Goal: Task Accomplishment & Management: Complete application form

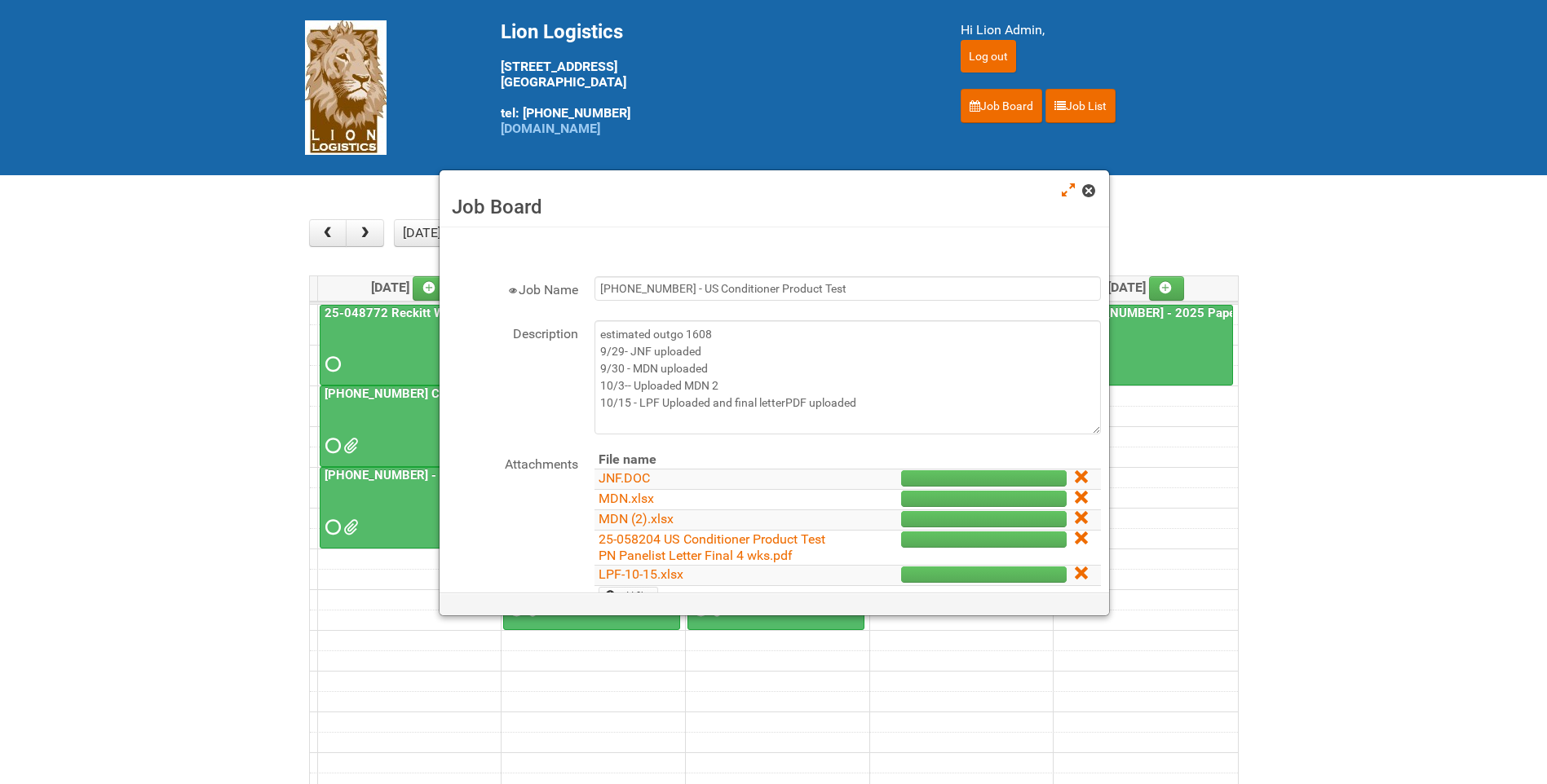
scroll to position [82, 0]
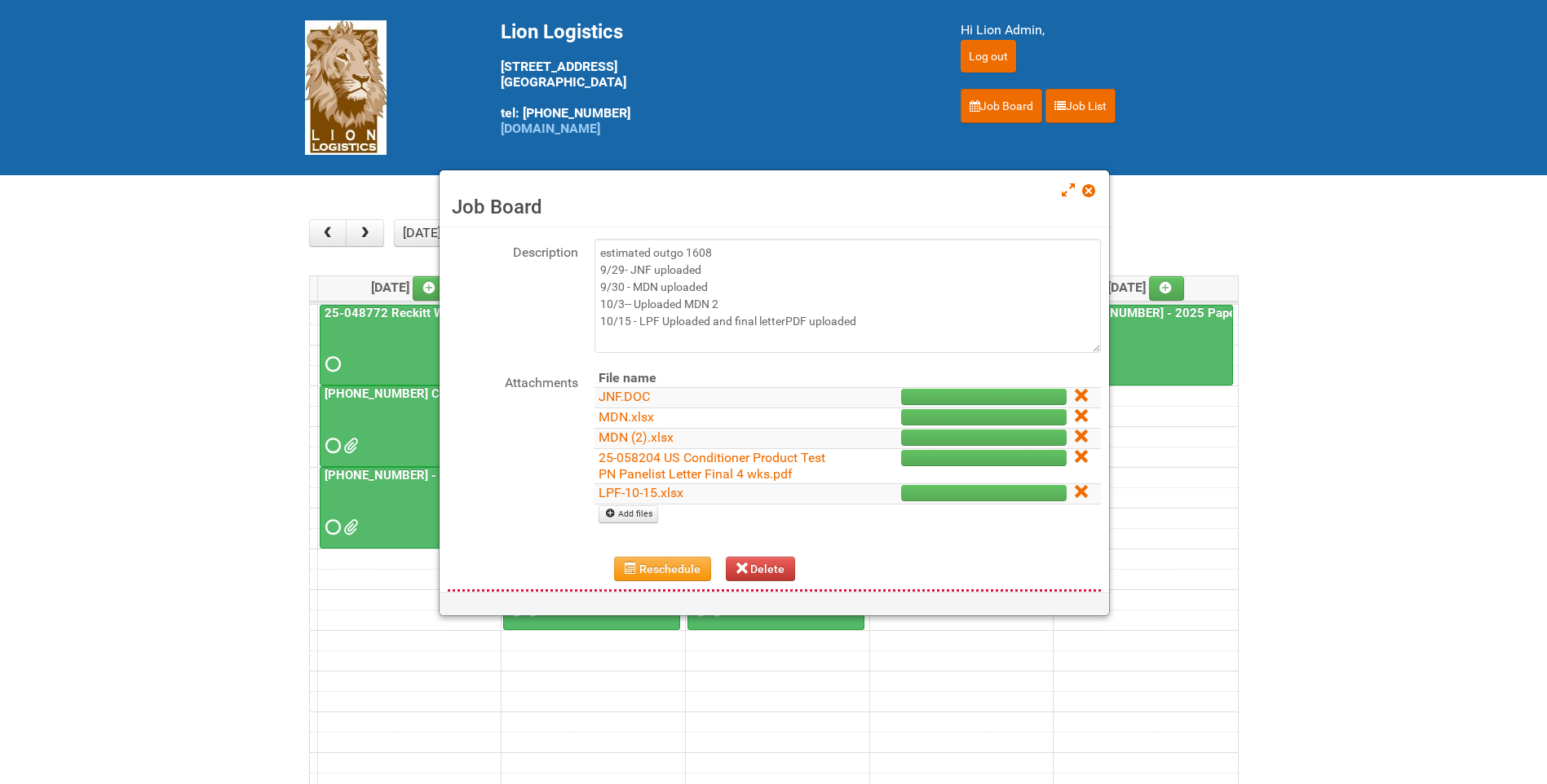
click at [1091, 195] on span at bounding box center [1088, 190] width 11 height 11
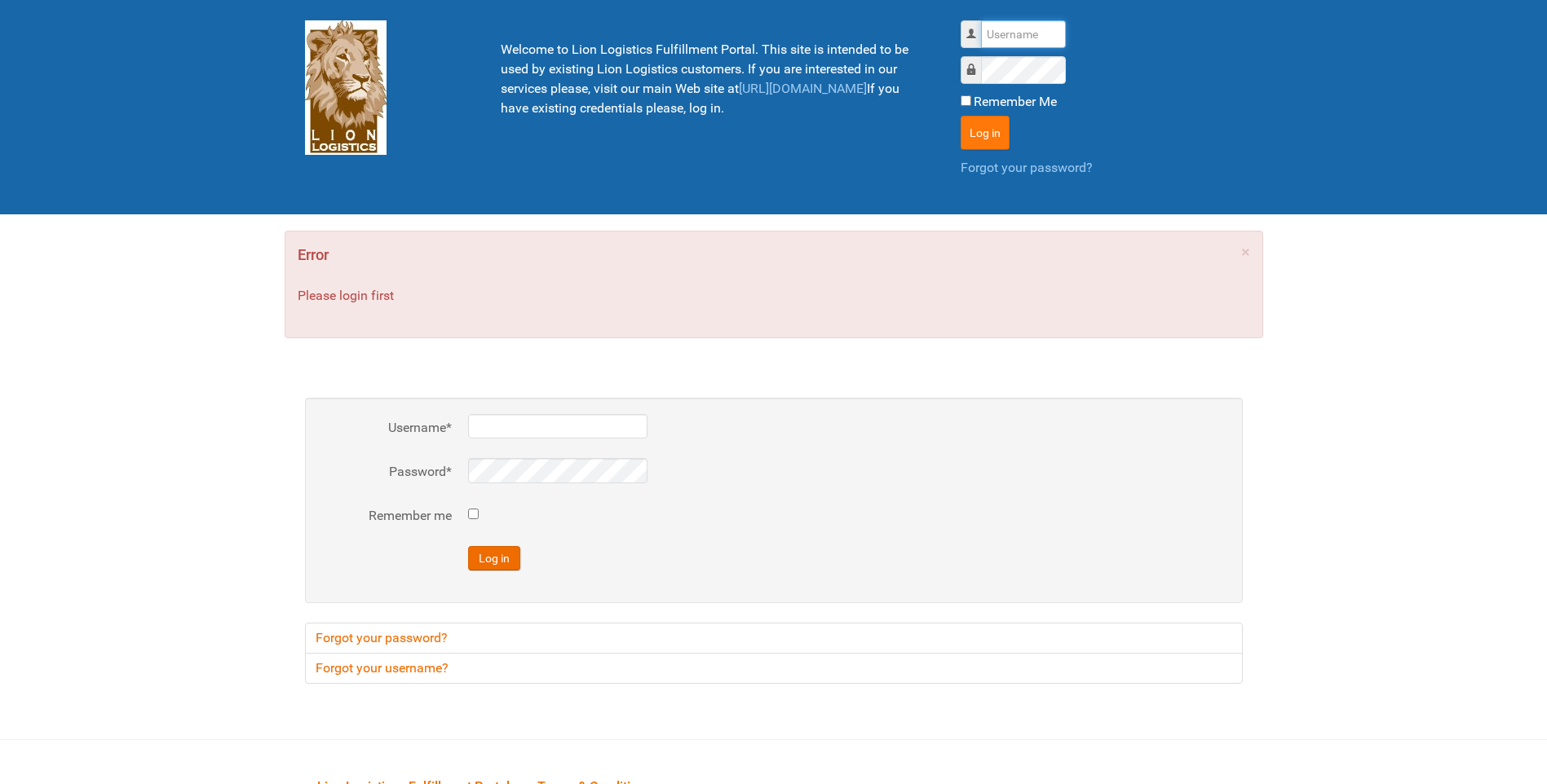
type input "lion"
click at [967, 134] on button "Log in" at bounding box center [985, 133] width 49 height 34
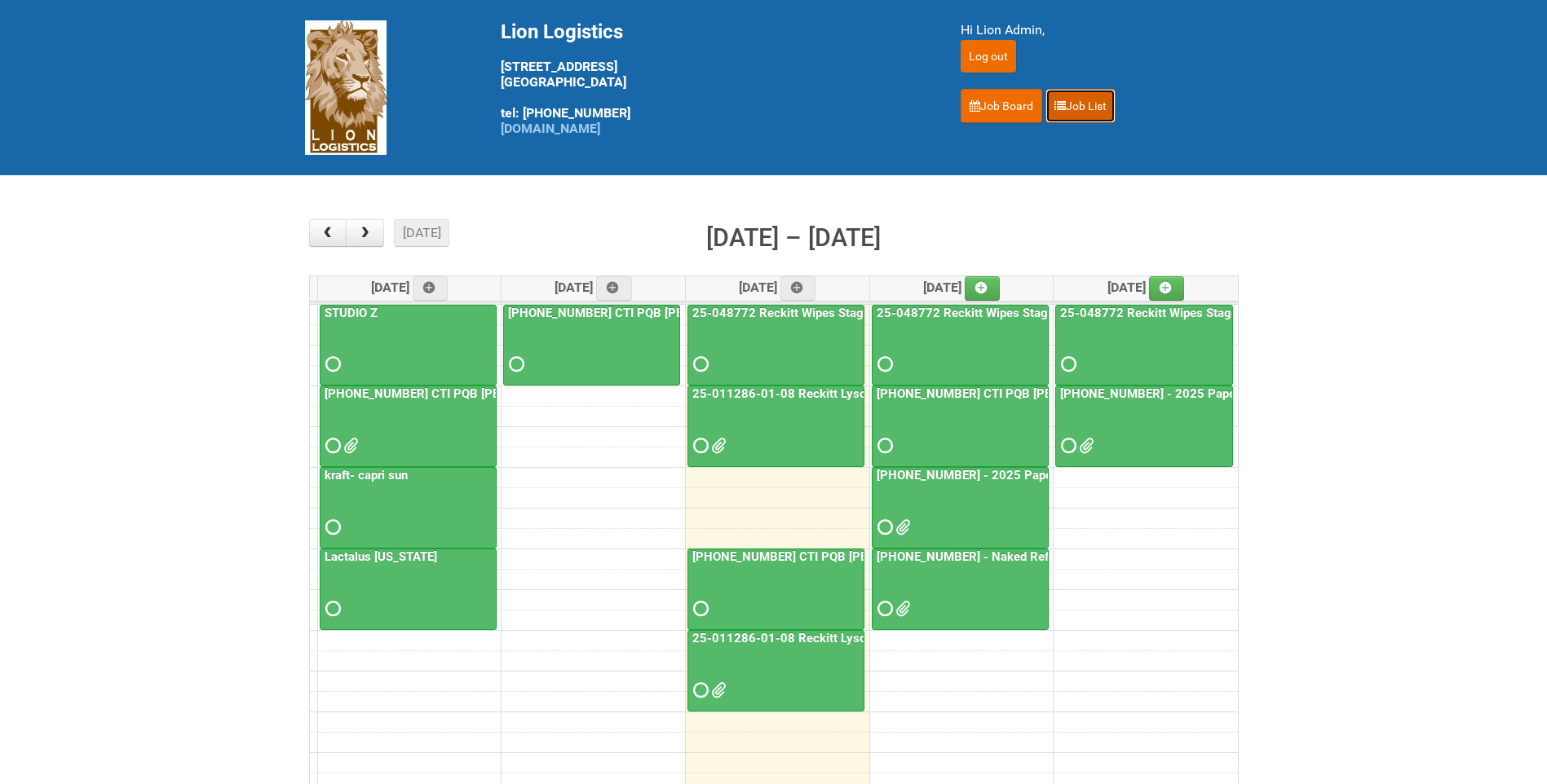
click at [1078, 117] on link "Job List" at bounding box center [1080, 106] width 70 height 34
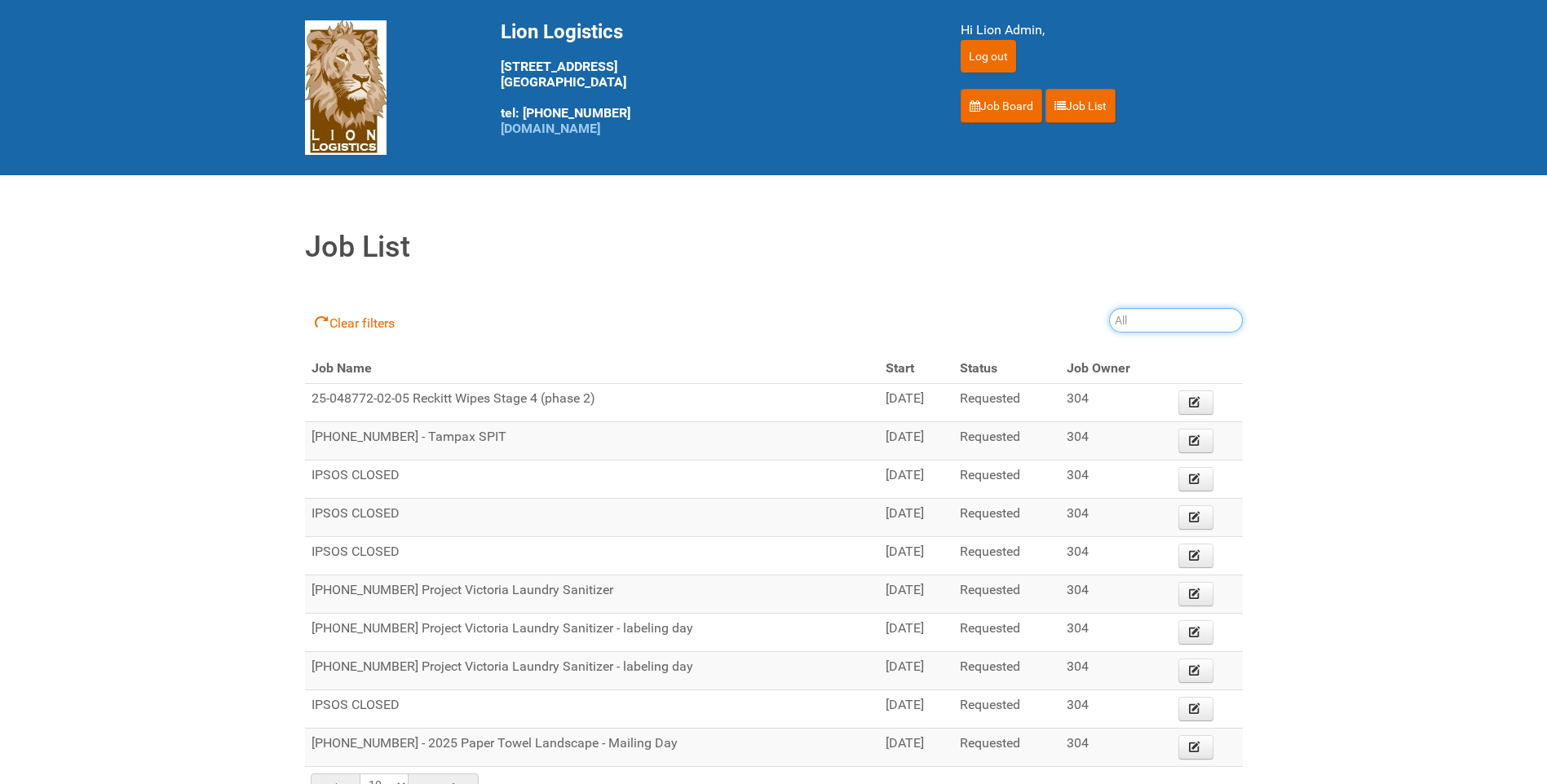
click at [1143, 318] on input "search" at bounding box center [1177, 320] width 134 height 24
type input "25-011286"
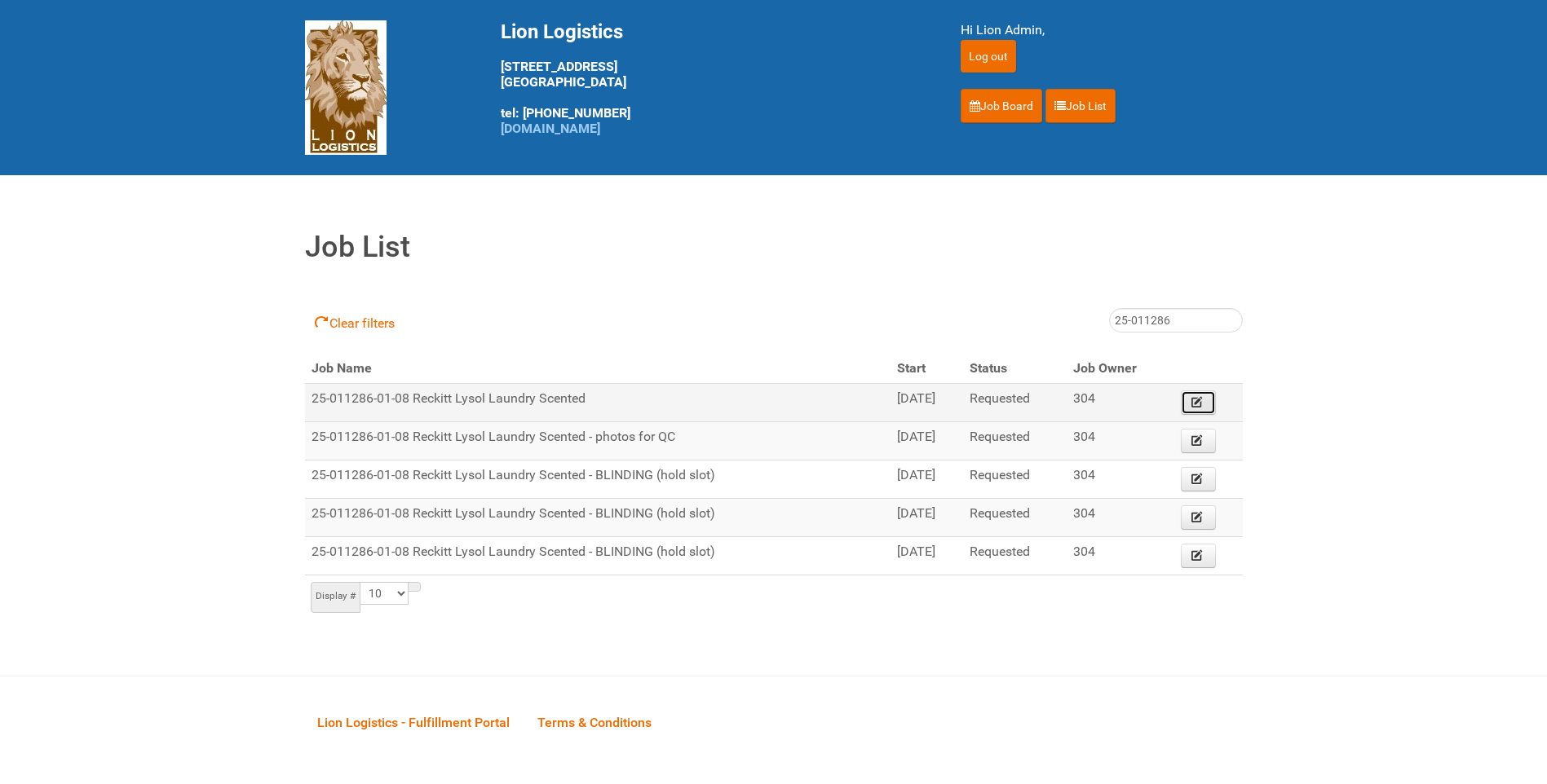
click at [1201, 407] on icon at bounding box center [1197, 402] width 11 height 11
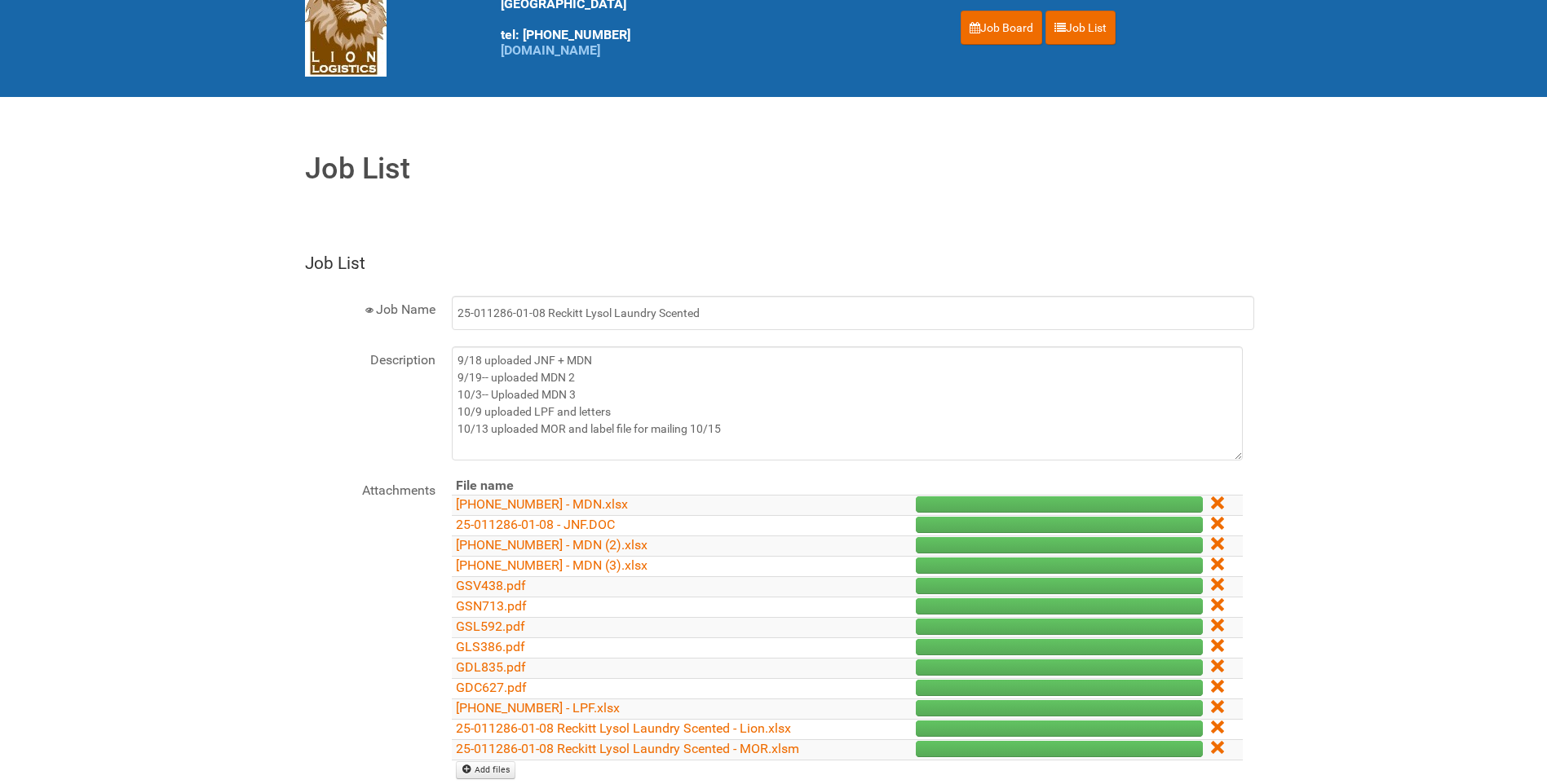
scroll to position [82, 0]
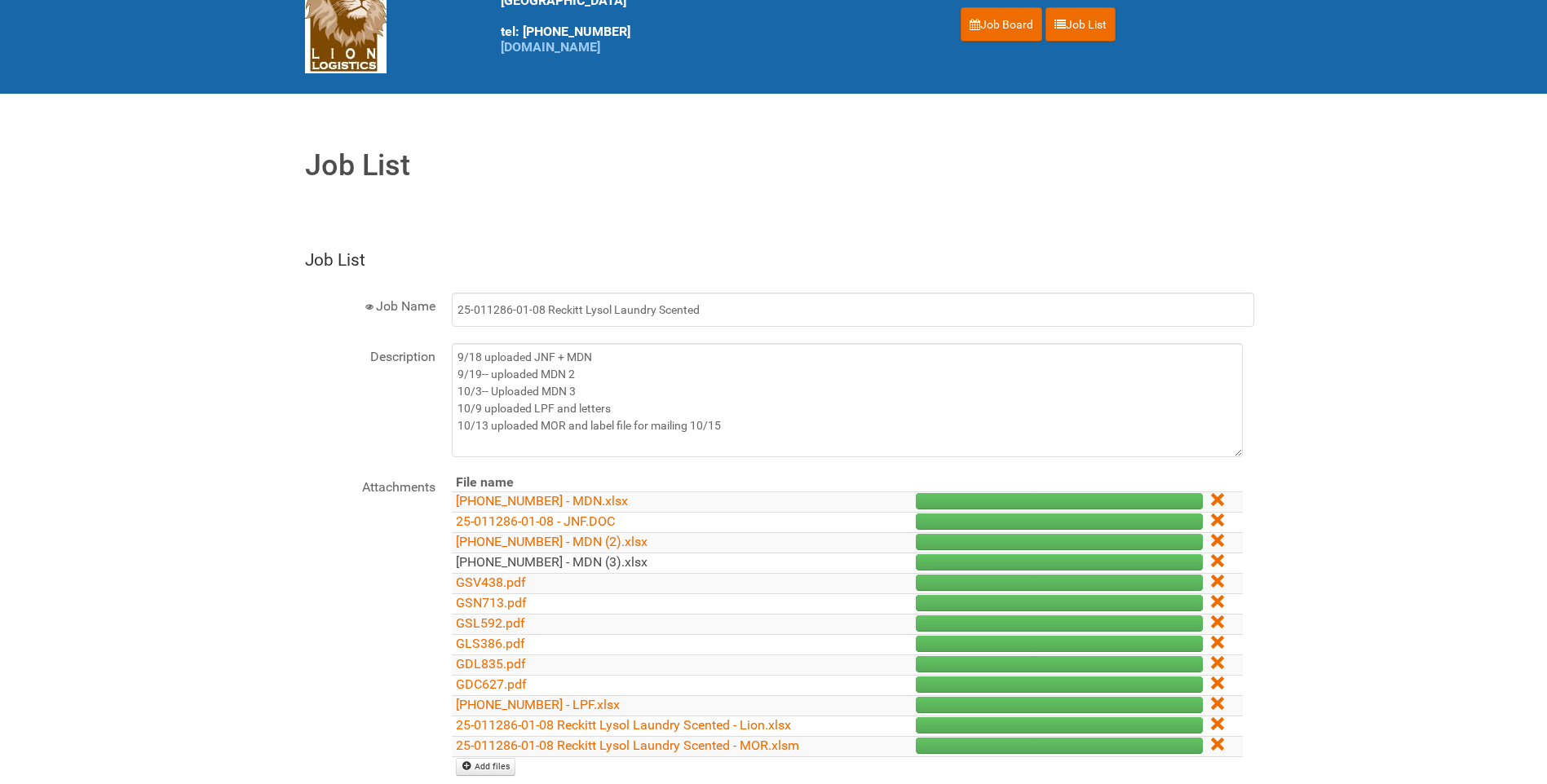
click at [604, 555] on link "[PHONE_NUMBER] - MDN (3).xlsx" at bounding box center [551, 562] width 191 height 15
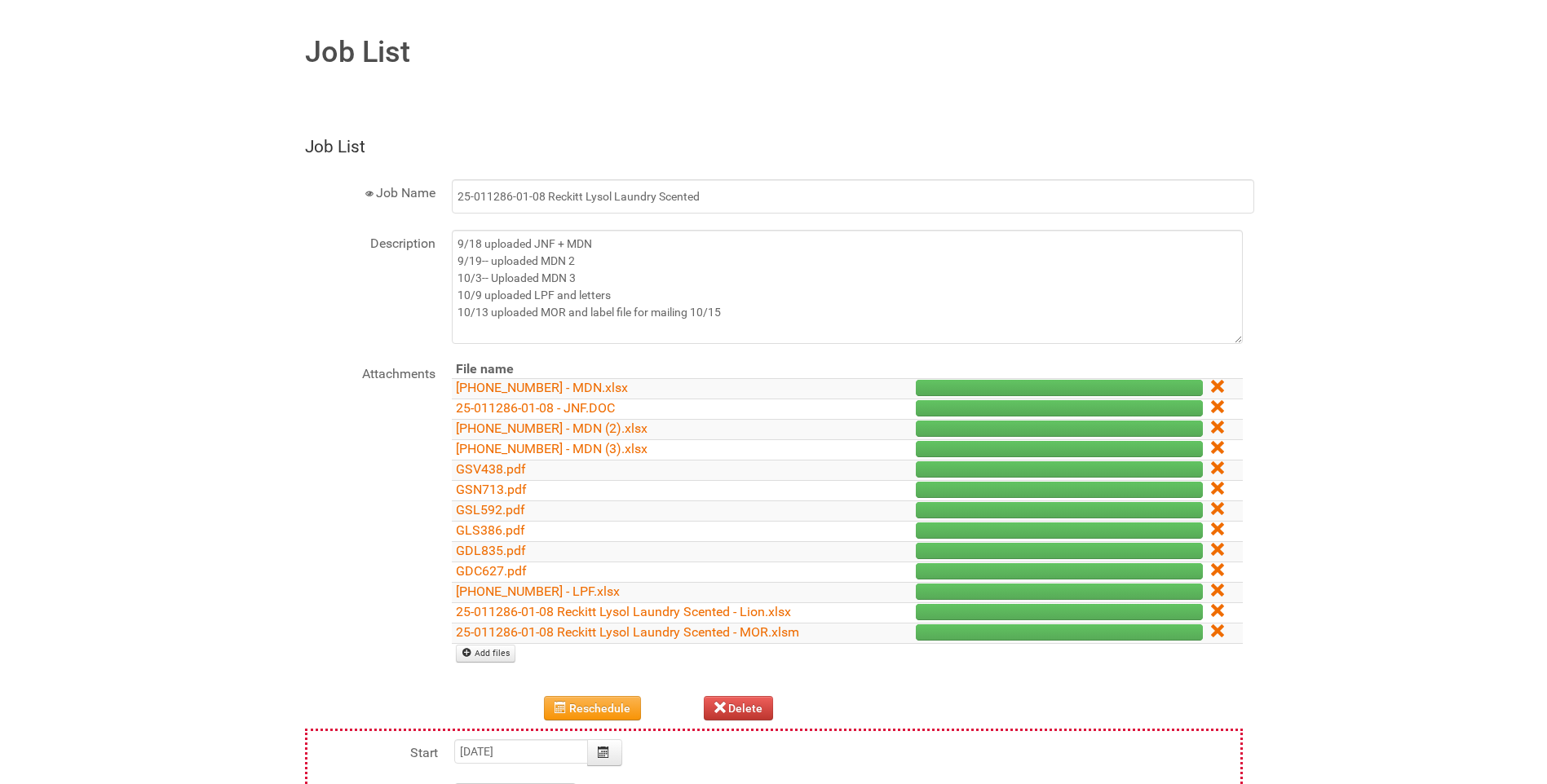
scroll to position [245, 0]
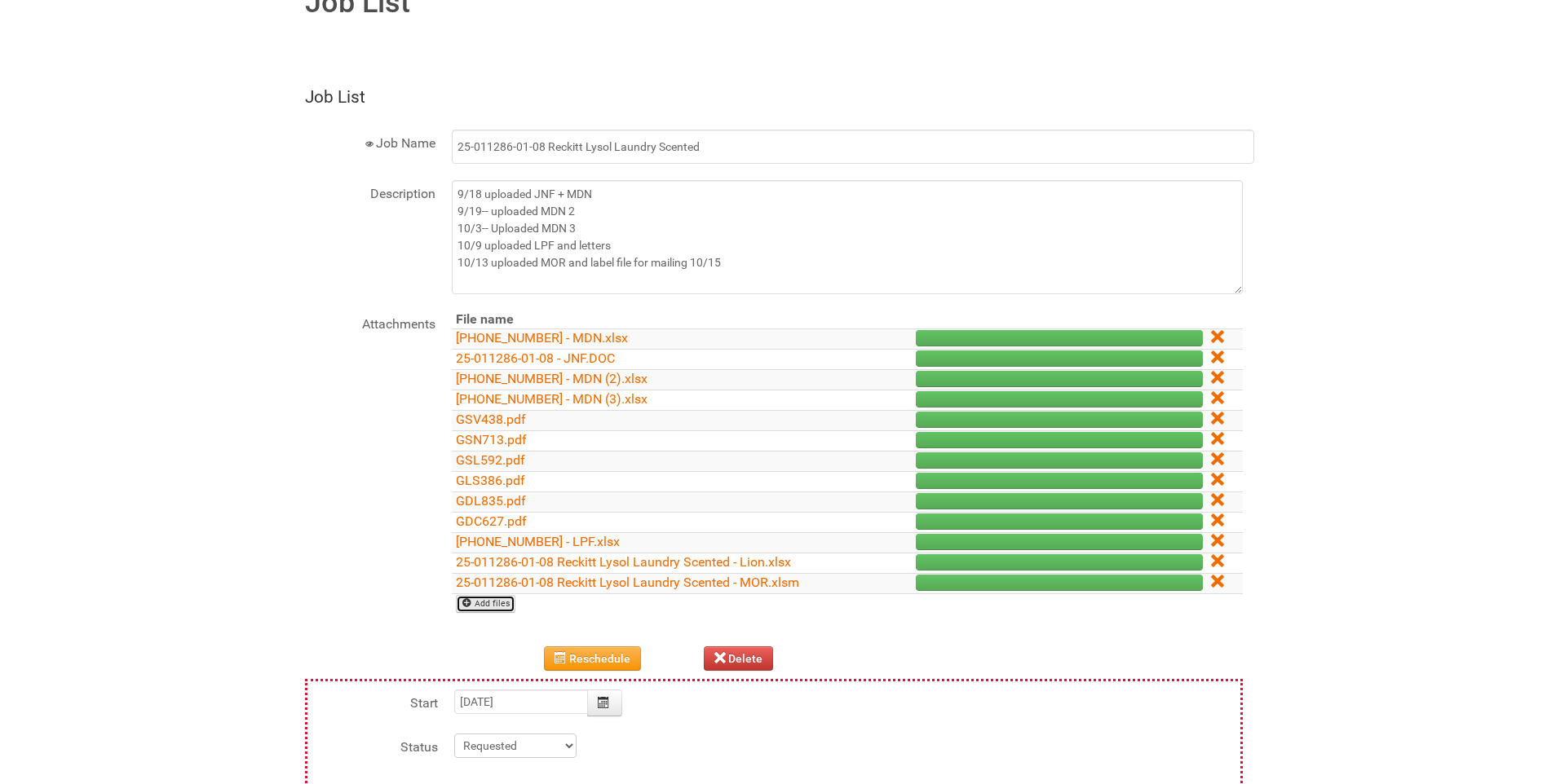
click at [482, 600] on link "Add files" at bounding box center [486, 604] width 60 height 18
type input "C:\fakepath\25-011286-01 - MDN LEFTOVERS.xlsx"
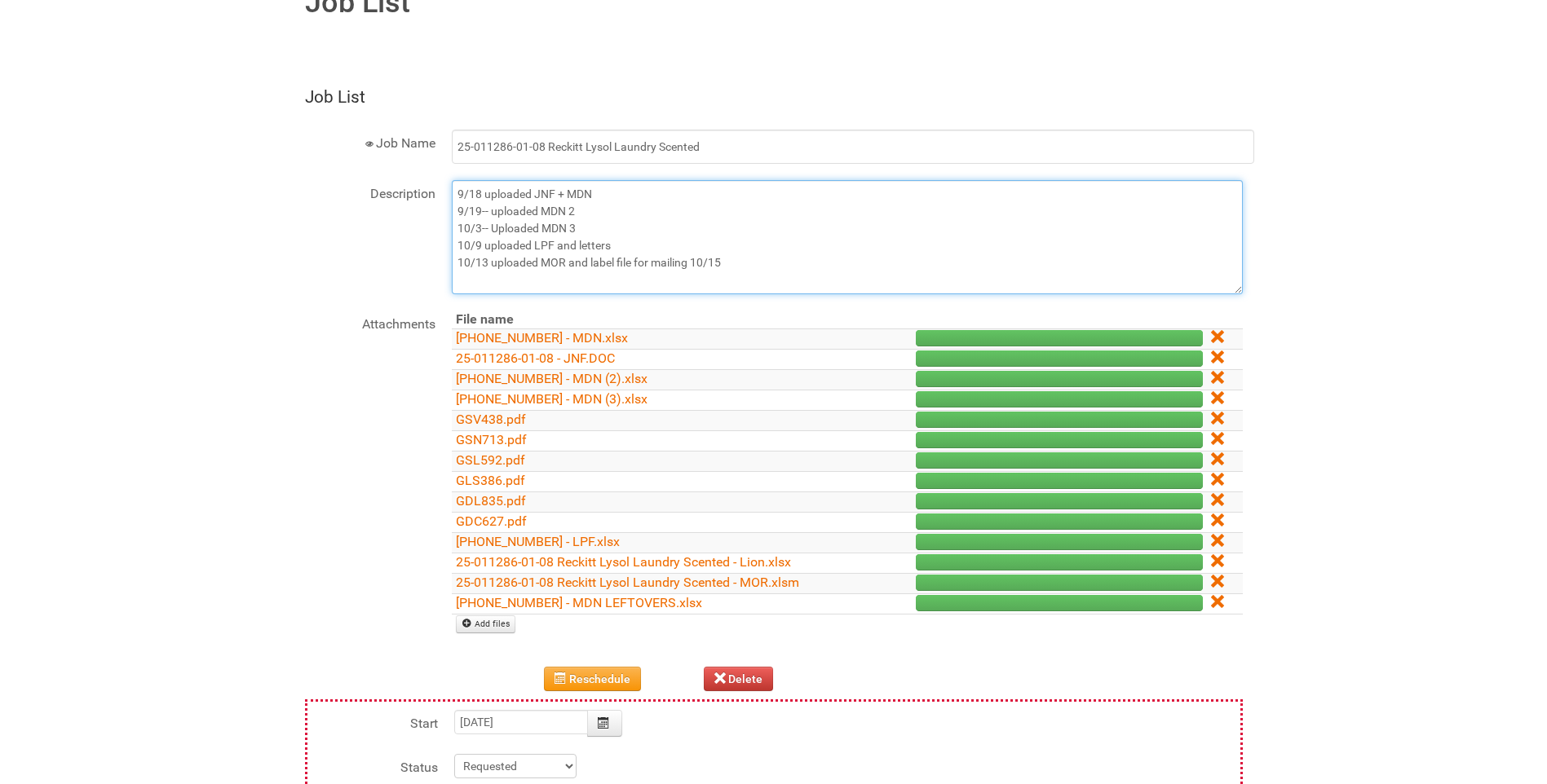
click at [732, 267] on textarea "9/18 uploaded JNF + MDN 9/19-- uploaded MDN 2 10/3-- Uploaded MDN 3 10/9 upload…" at bounding box center [847, 237] width 791 height 114
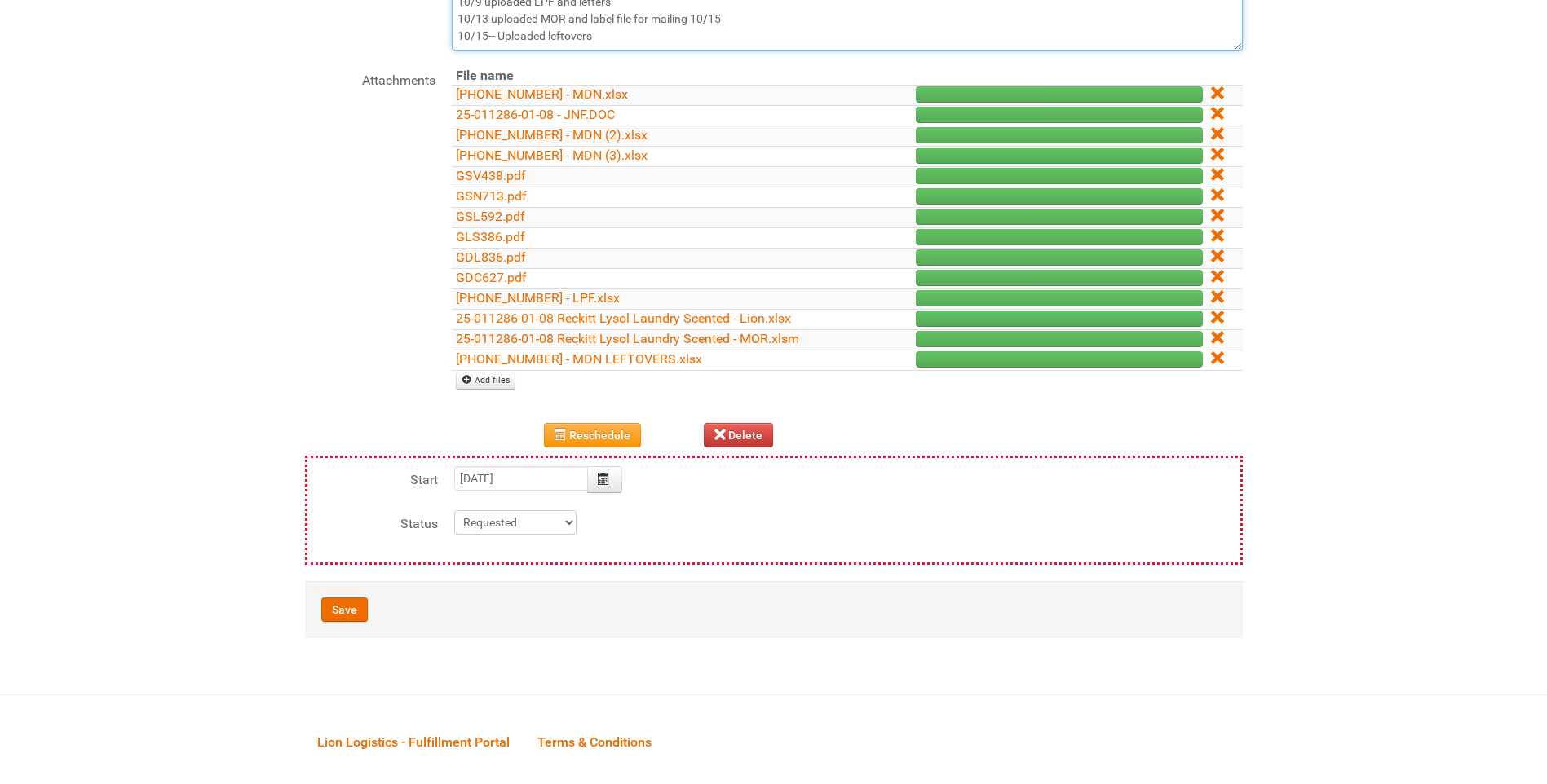
scroll to position [489, 0]
type textarea "9/18 uploaded JNF + MDN 9/19-- uploaded MDN 2 10/3-- Uploaded MDN 3 10/9 upload…"
click at [365, 603] on button "Save" at bounding box center [344, 609] width 46 height 24
type input "2025-10-15 17:00:00"
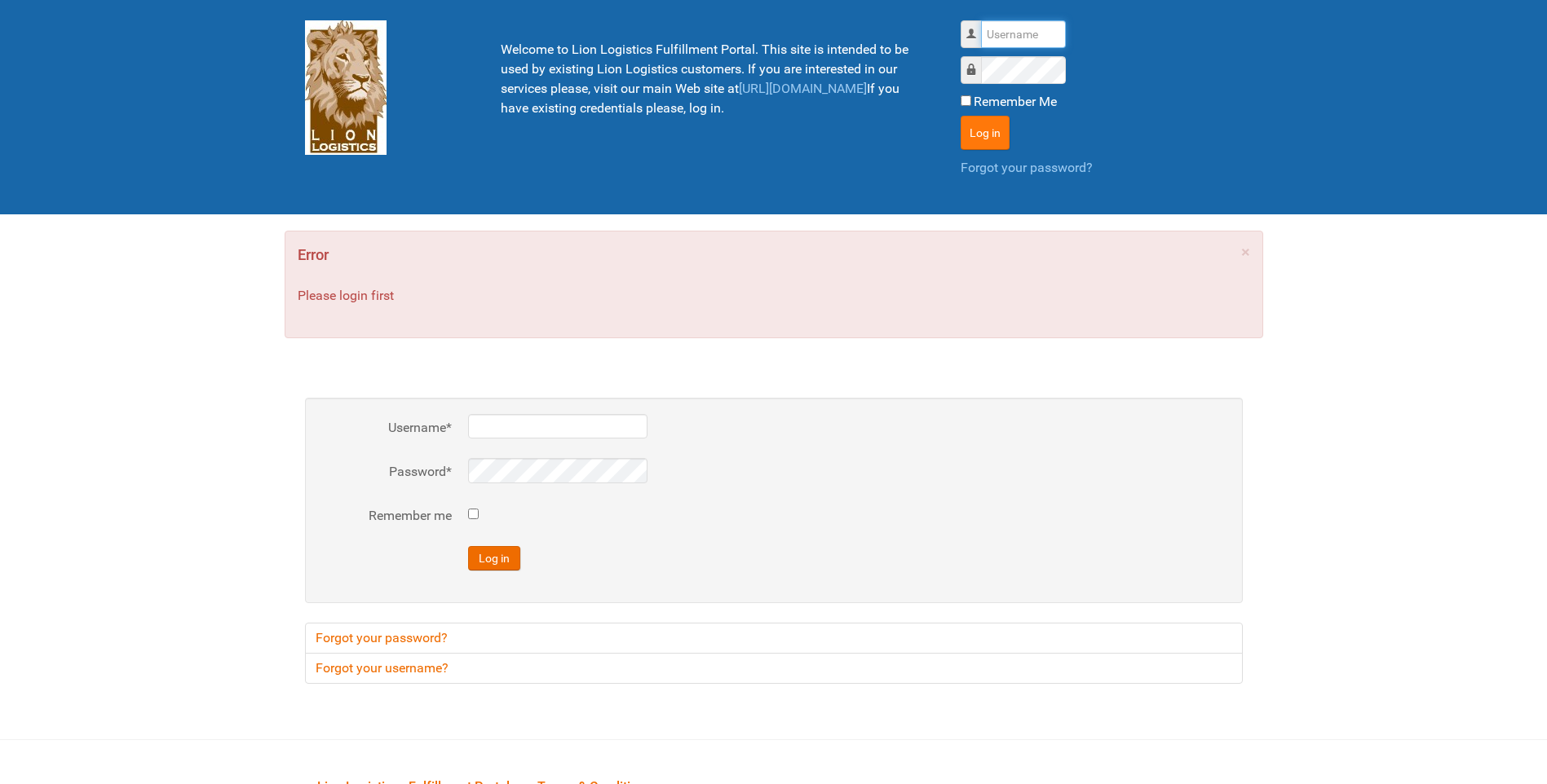
type input "lion"
click at [1007, 133] on button "Log in" at bounding box center [985, 133] width 49 height 34
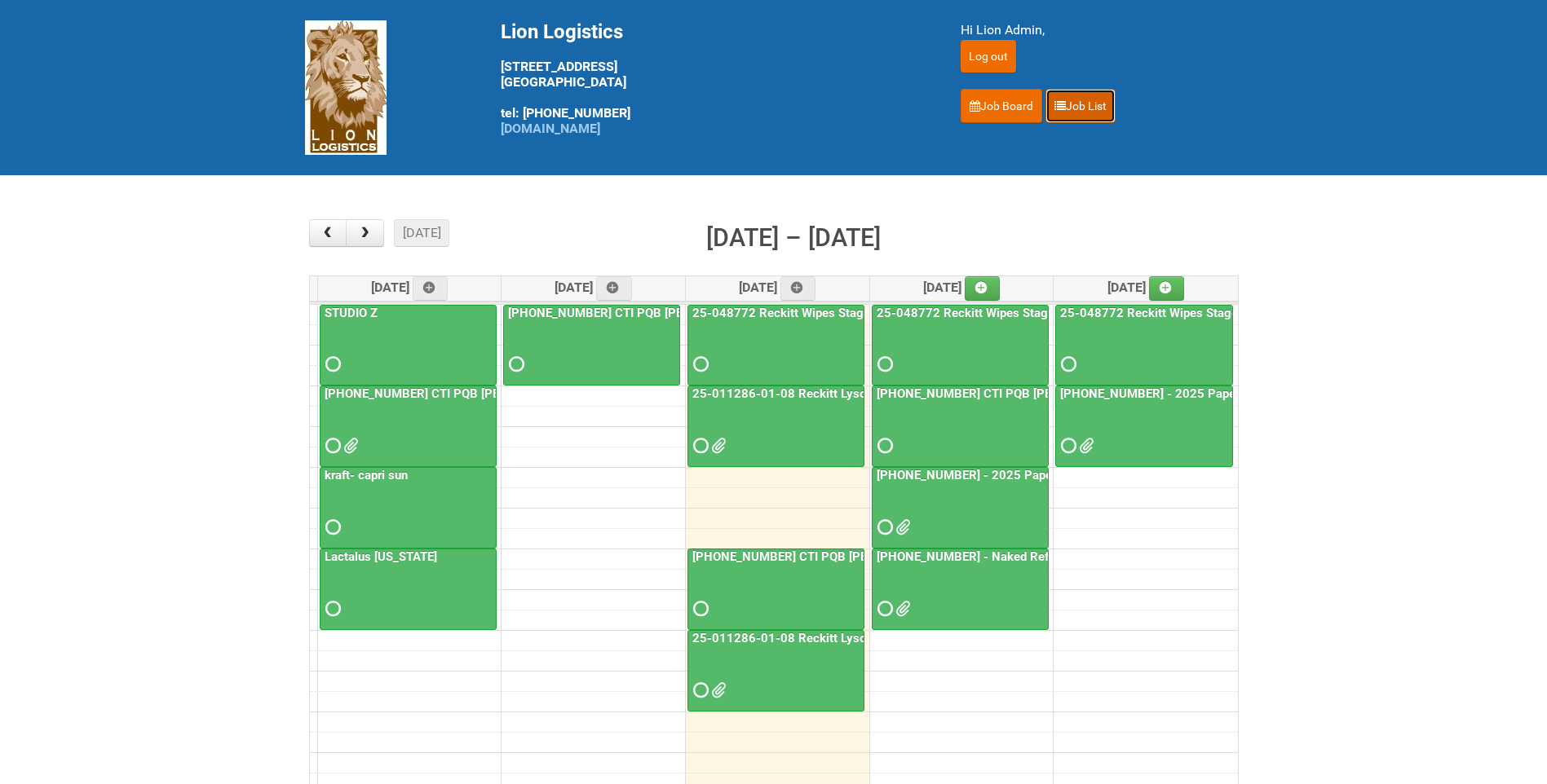
click at [1073, 106] on link "Job List" at bounding box center [1080, 106] width 70 height 34
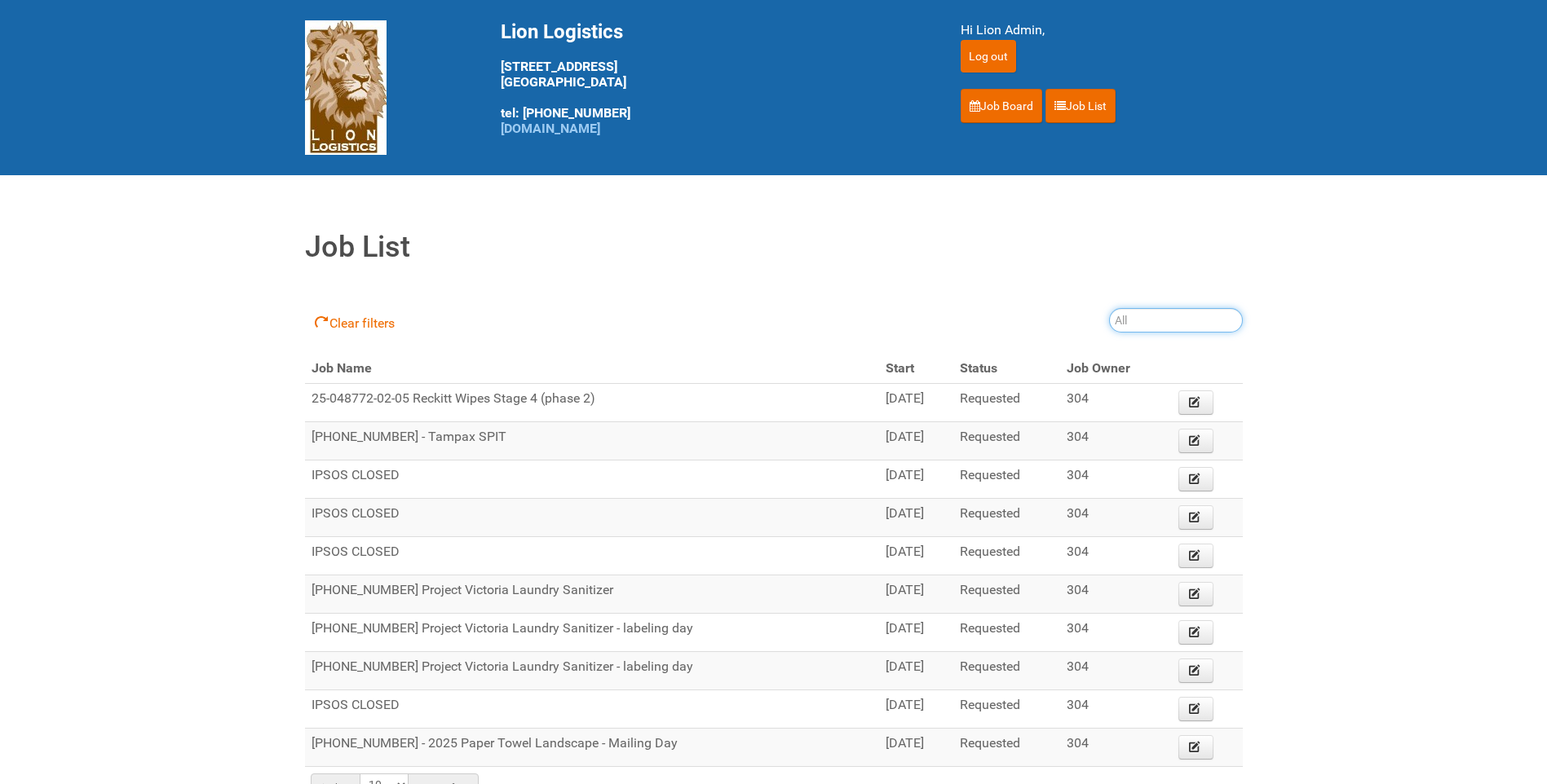
click at [1133, 327] on input "search" at bounding box center [1177, 320] width 134 height 24
type input "25-011286"
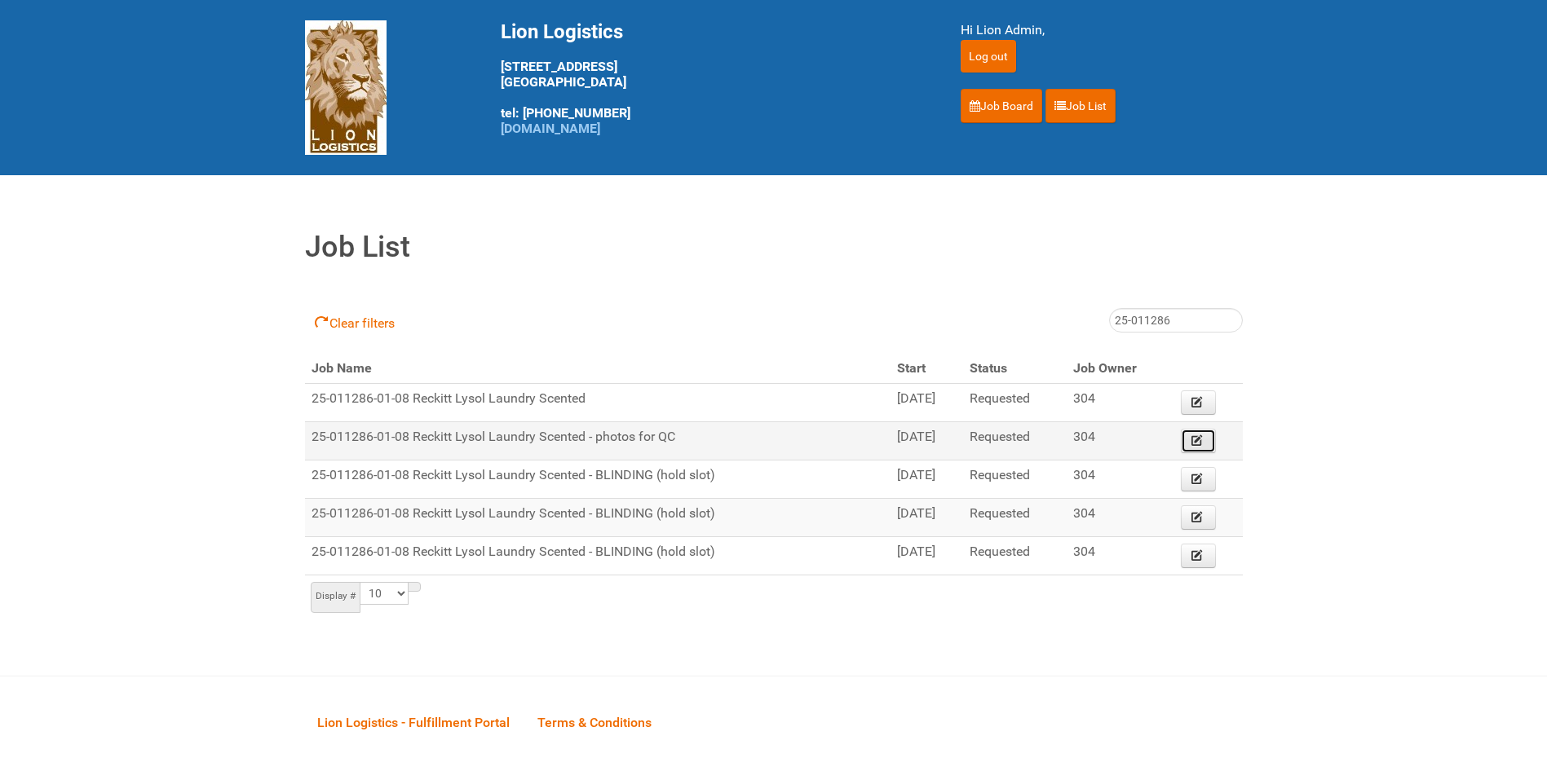
click at [1203, 444] on icon at bounding box center [1197, 440] width 11 height 11
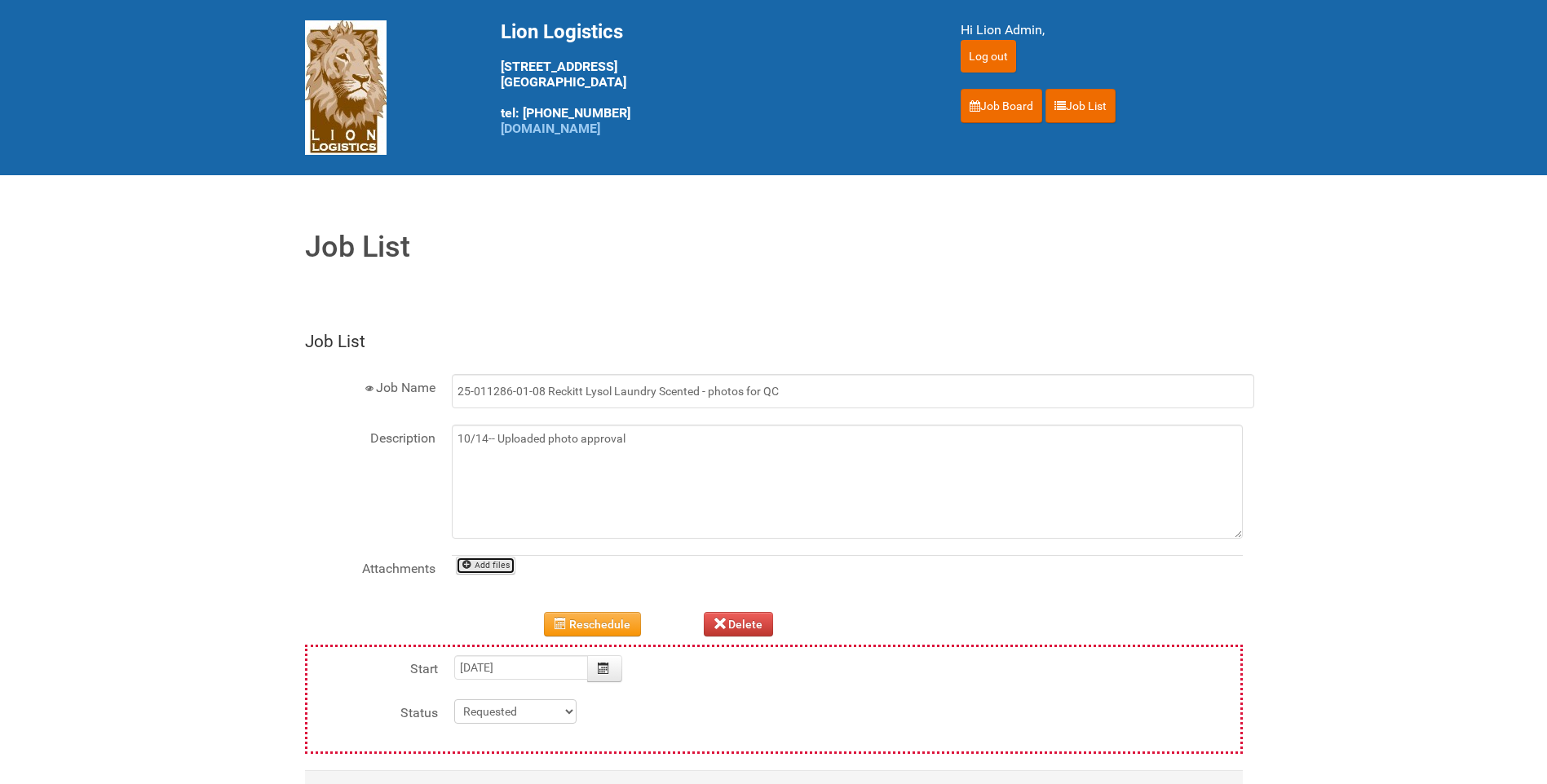
click at [512, 564] on link "Add files" at bounding box center [486, 565] width 60 height 18
type input "C:\fakepath\25-011286-01 - MDN LEFTOVERS.xlsx"
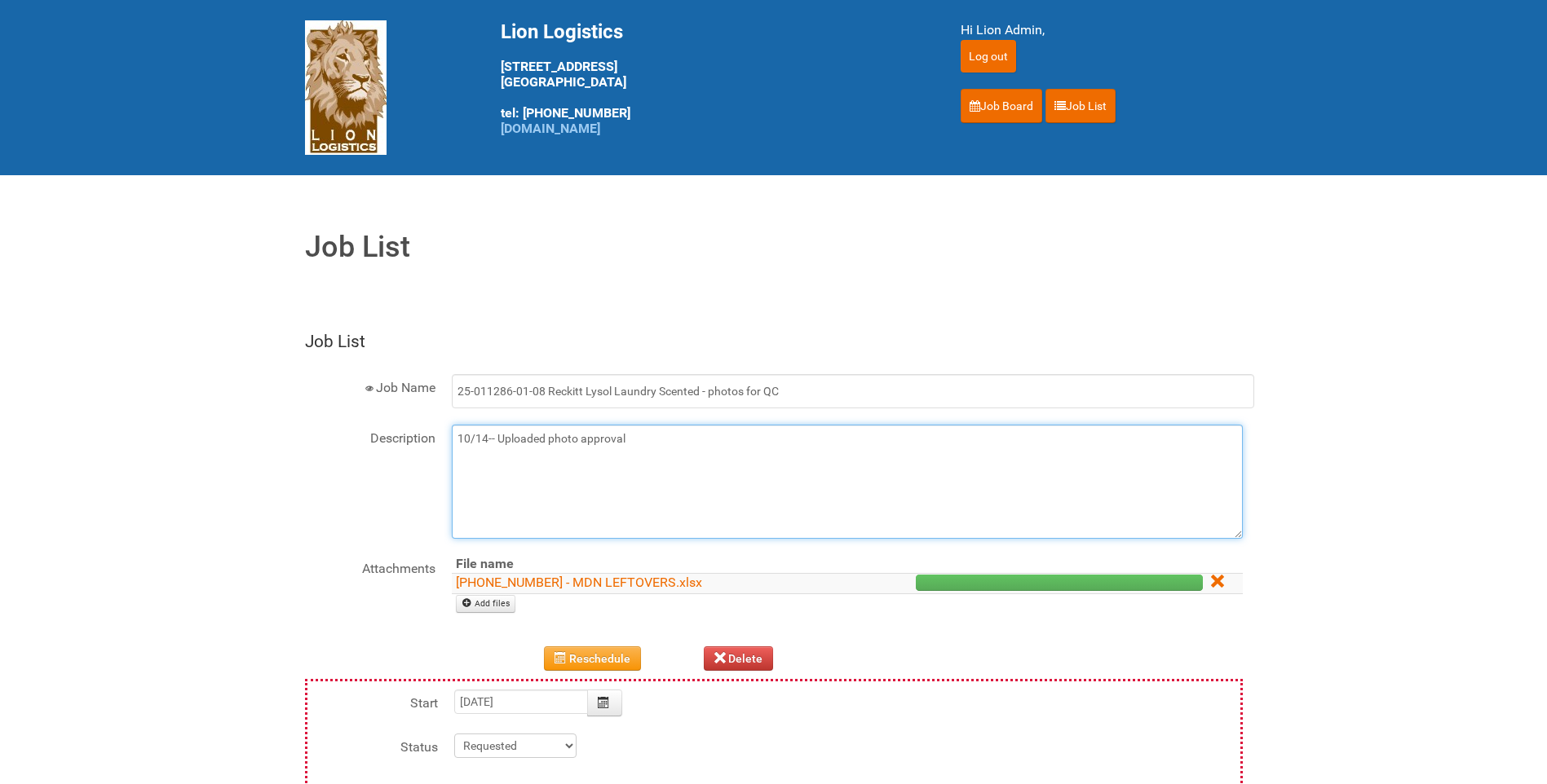
click at [677, 446] on textarea "10/14-- Uploaded photo approval" at bounding box center [847, 482] width 791 height 114
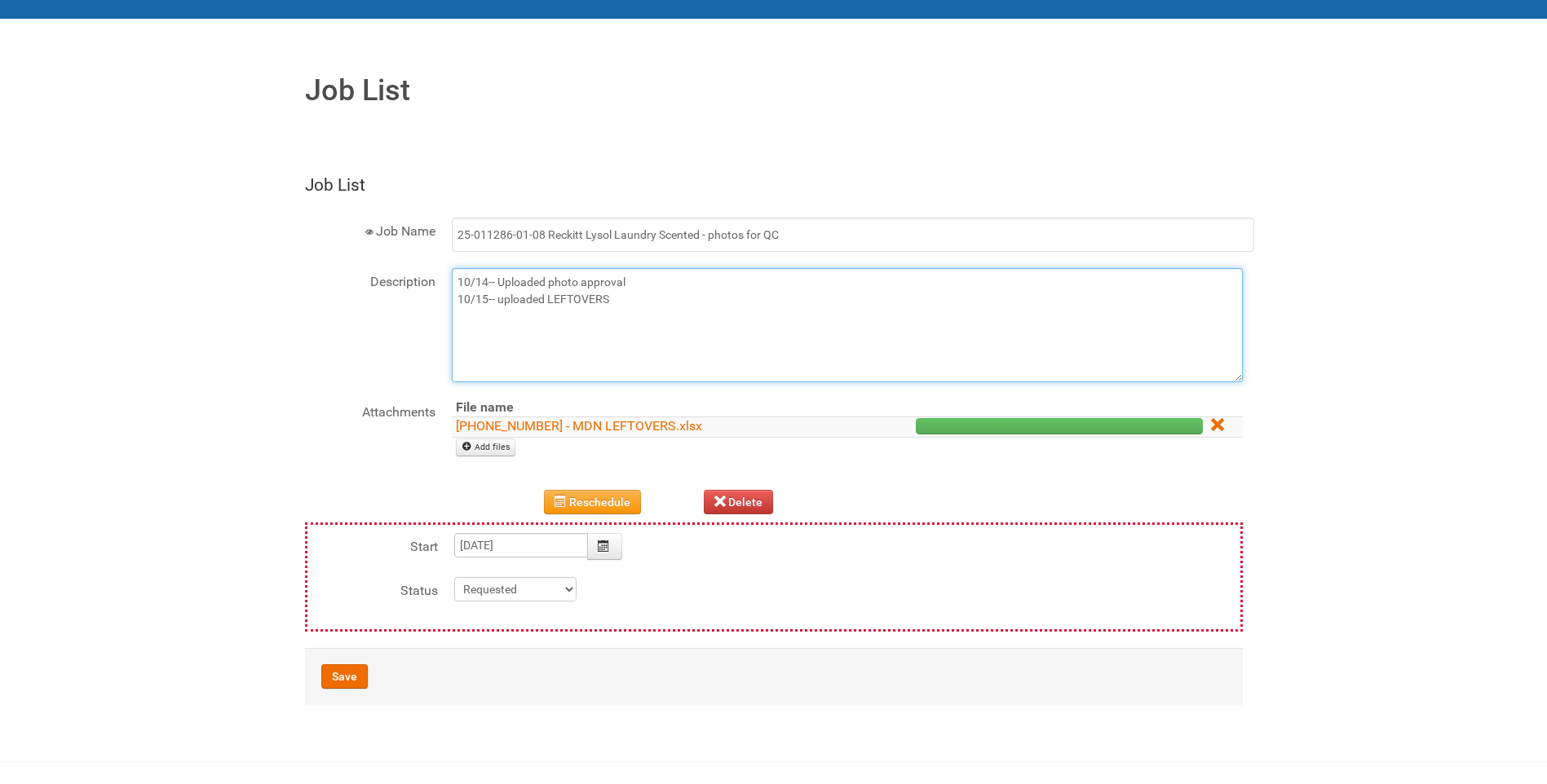
scroll to position [163, 0]
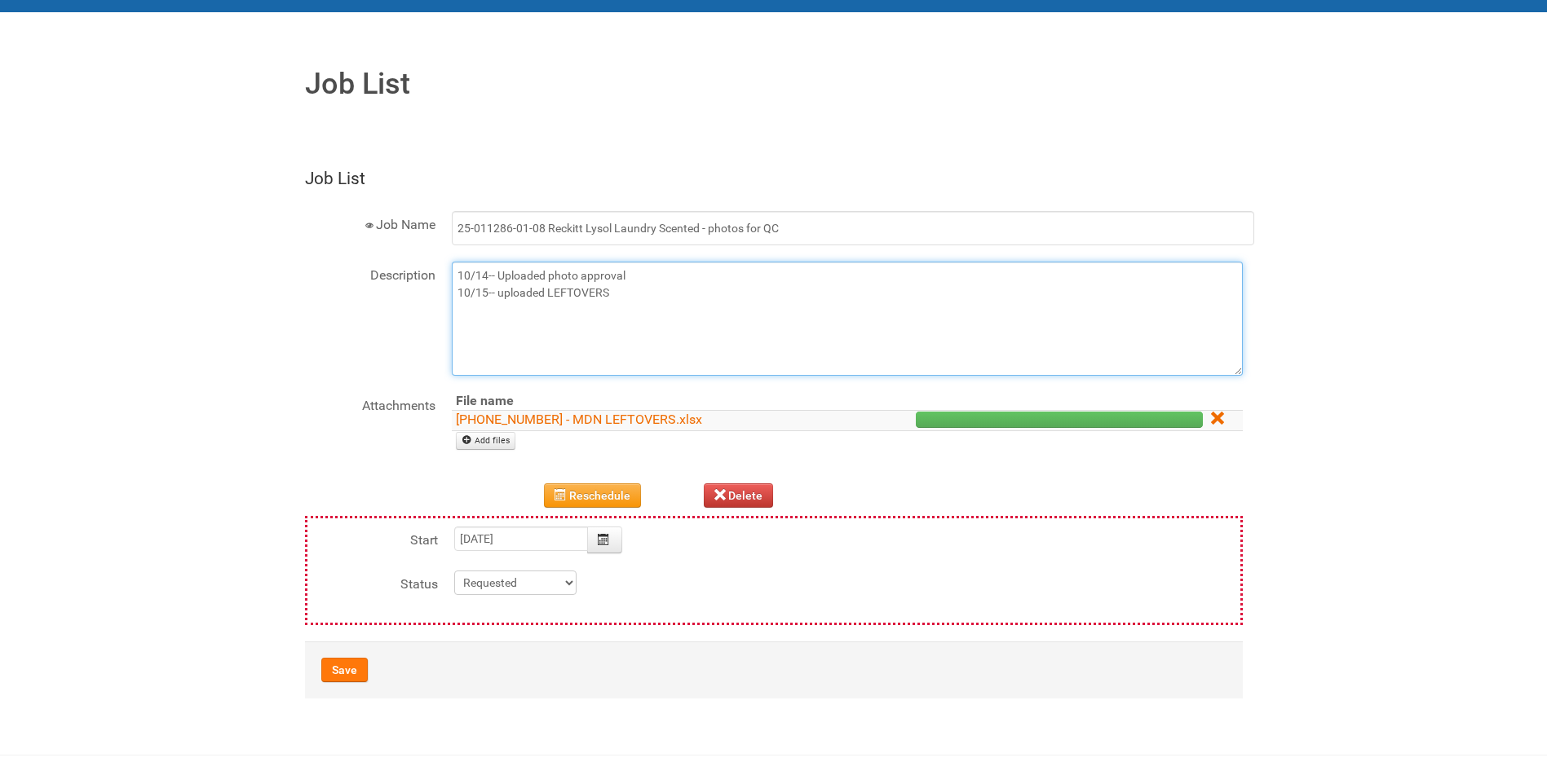
type textarea "10/14-- Uploaded photo approval 10/15-- uploaded LEFTOVERS"
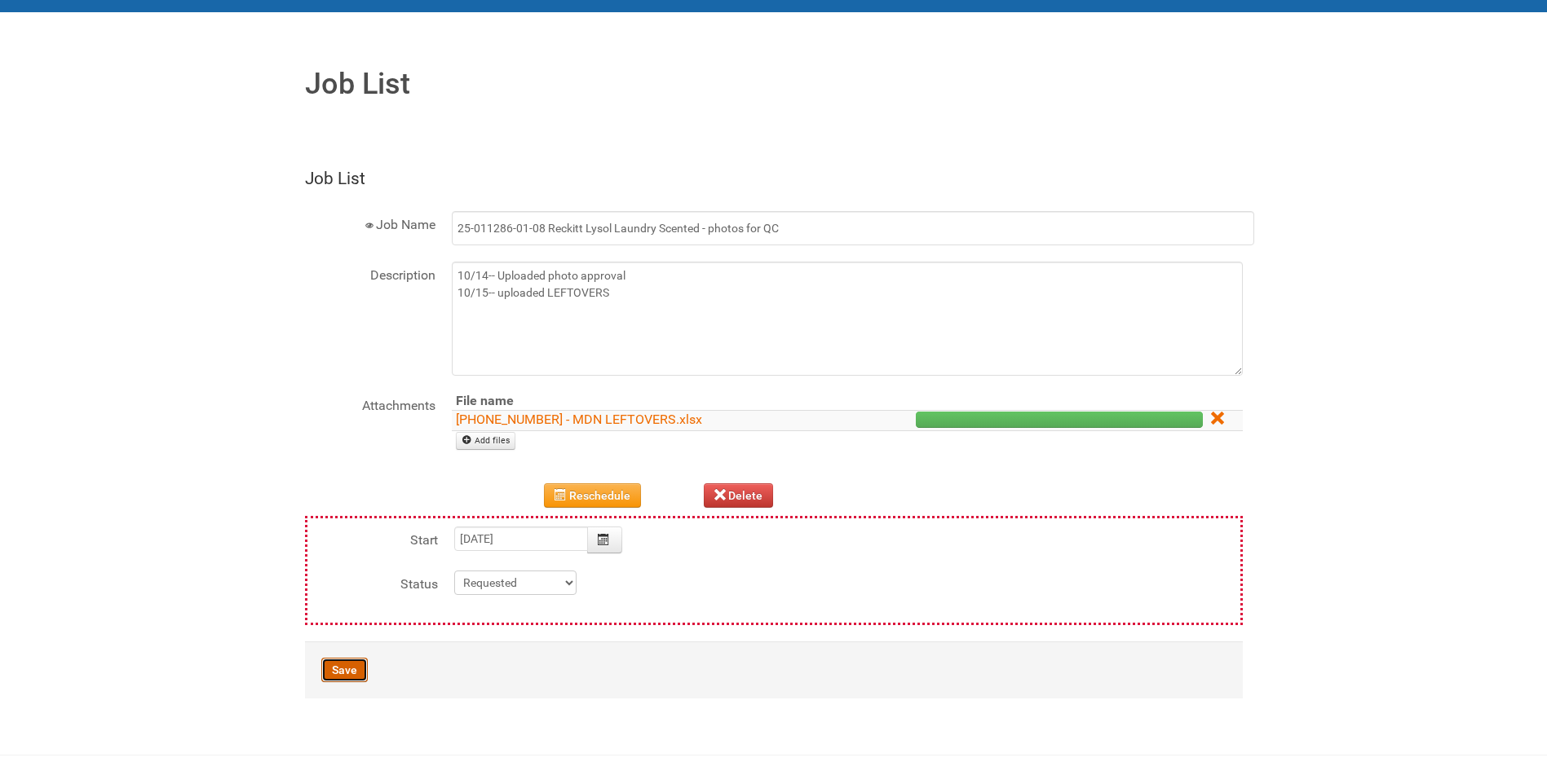
click at [352, 670] on button "Save" at bounding box center [344, 670] width 46 height 24
type input "2025-10-15 11:00:00"
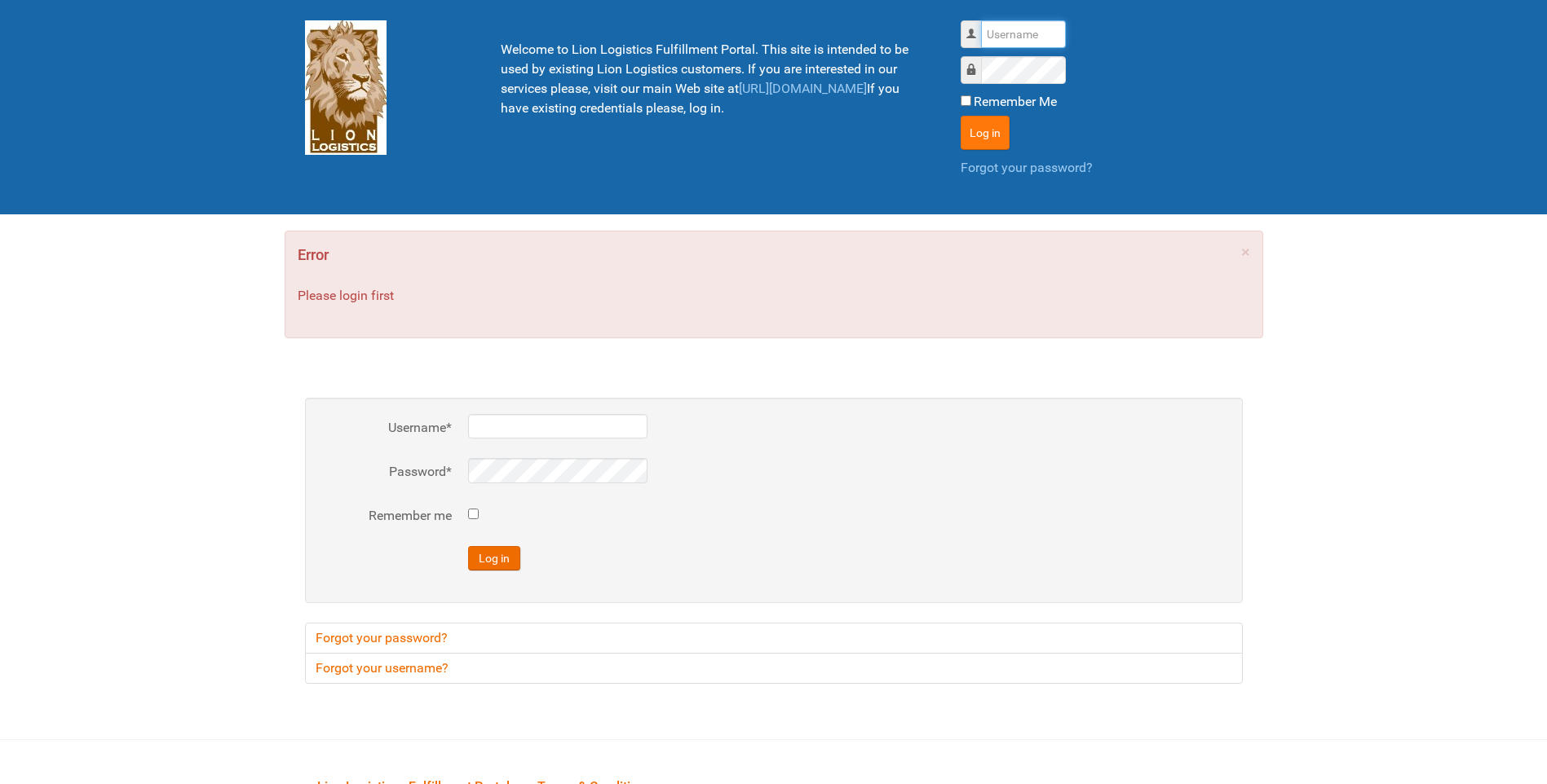
type input "lion"
click at [1001, 134] on button "Log in" at bounding box center [985, 133] width 49 height 34
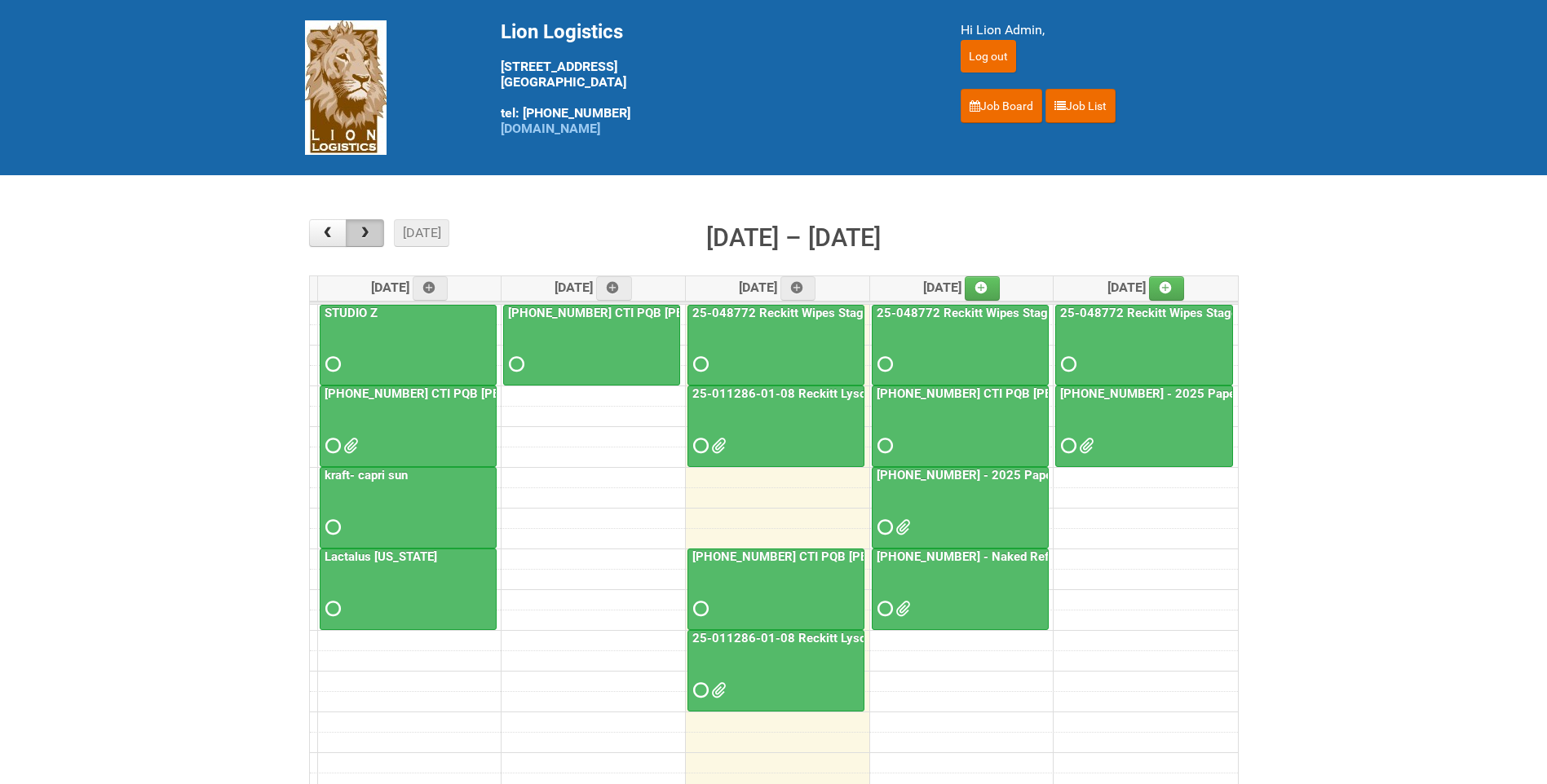
click at [376, 227] on button "button" at bounding box center [365, 233] width 39 height 27
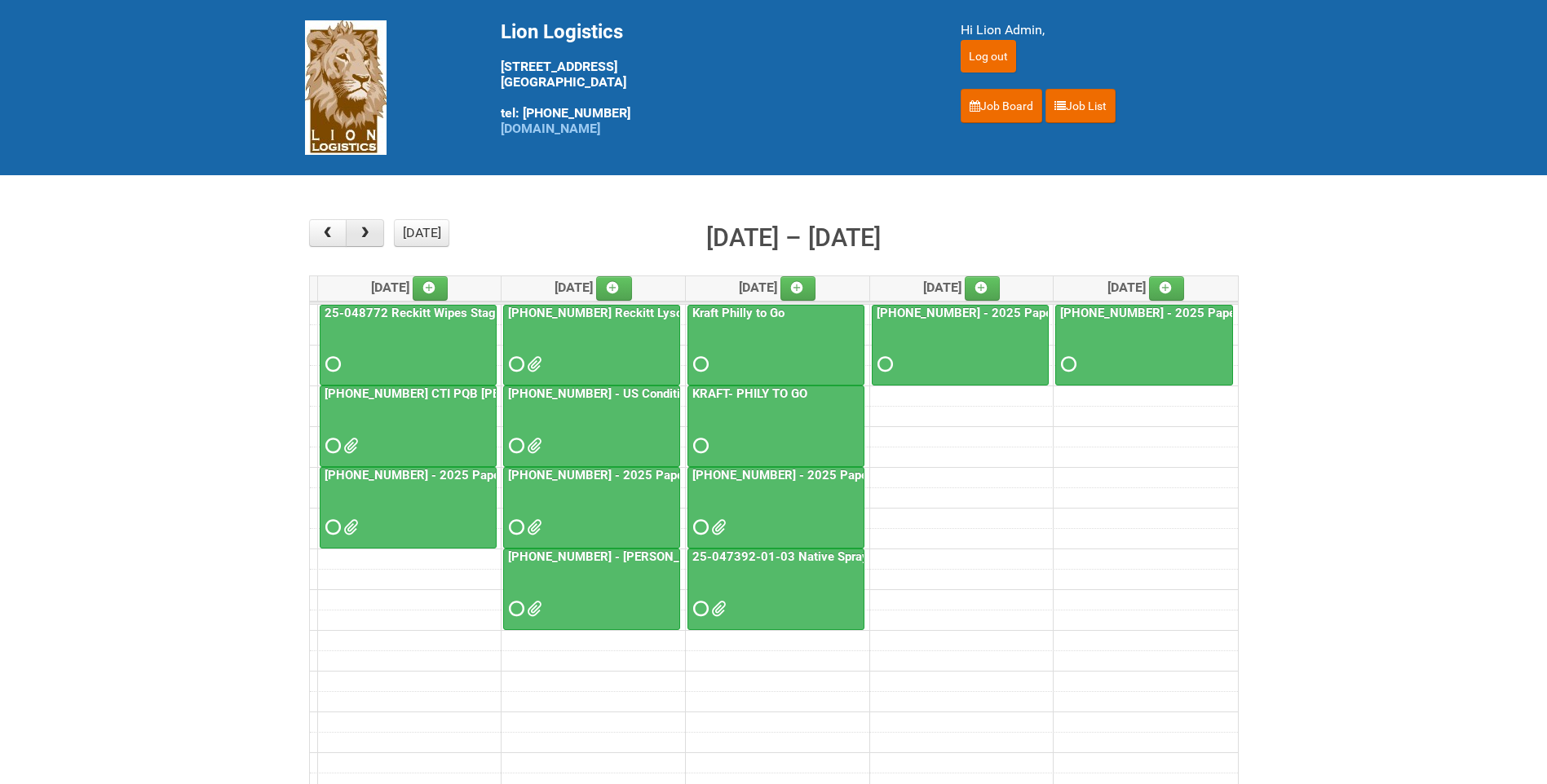
click at [376, 227] on button "button" at bounding box center [365, 233] width 39 height 27
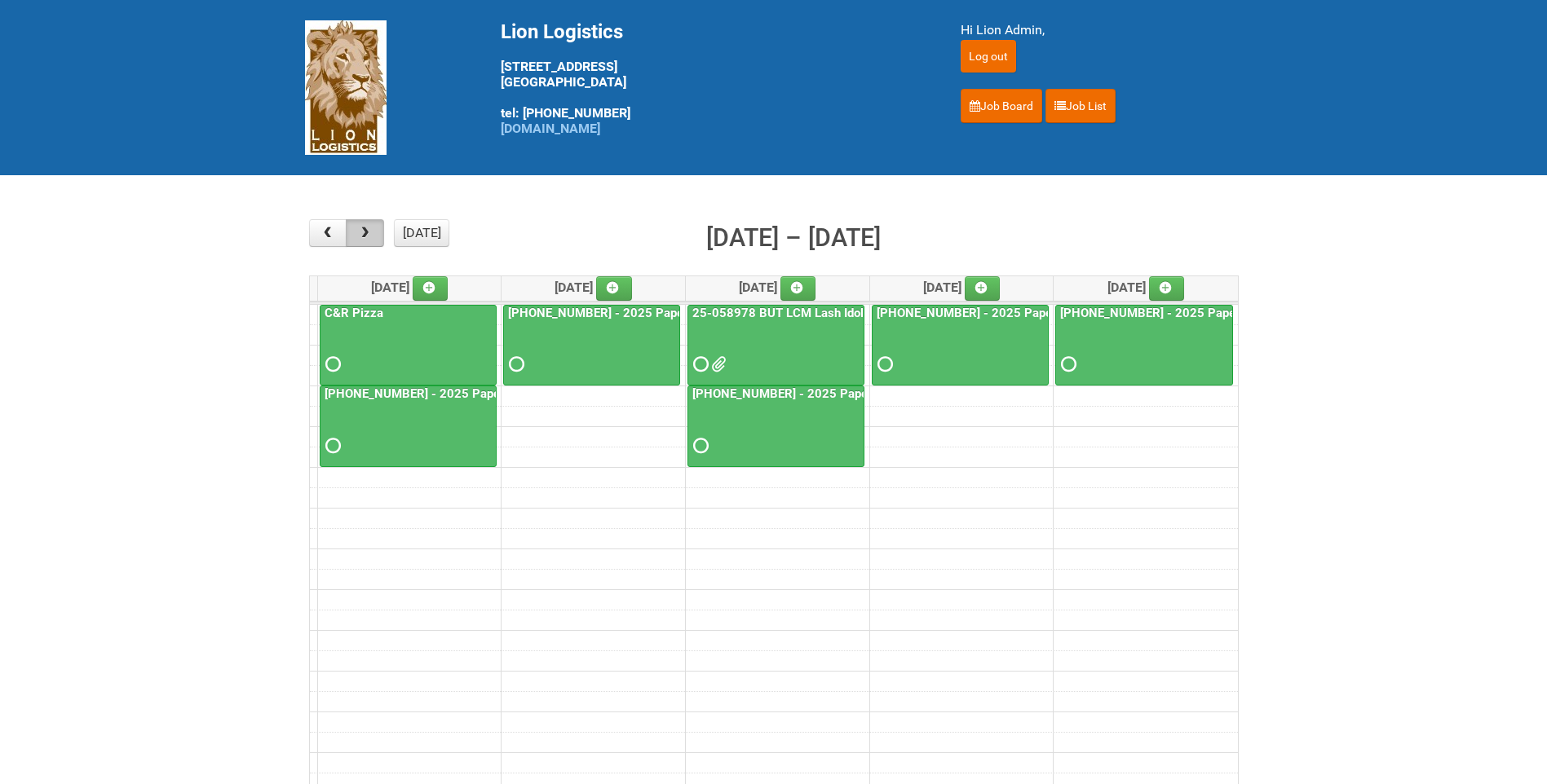
click at [376, 227] on button "button" at bounding box center [365, 233] width 39 height 27
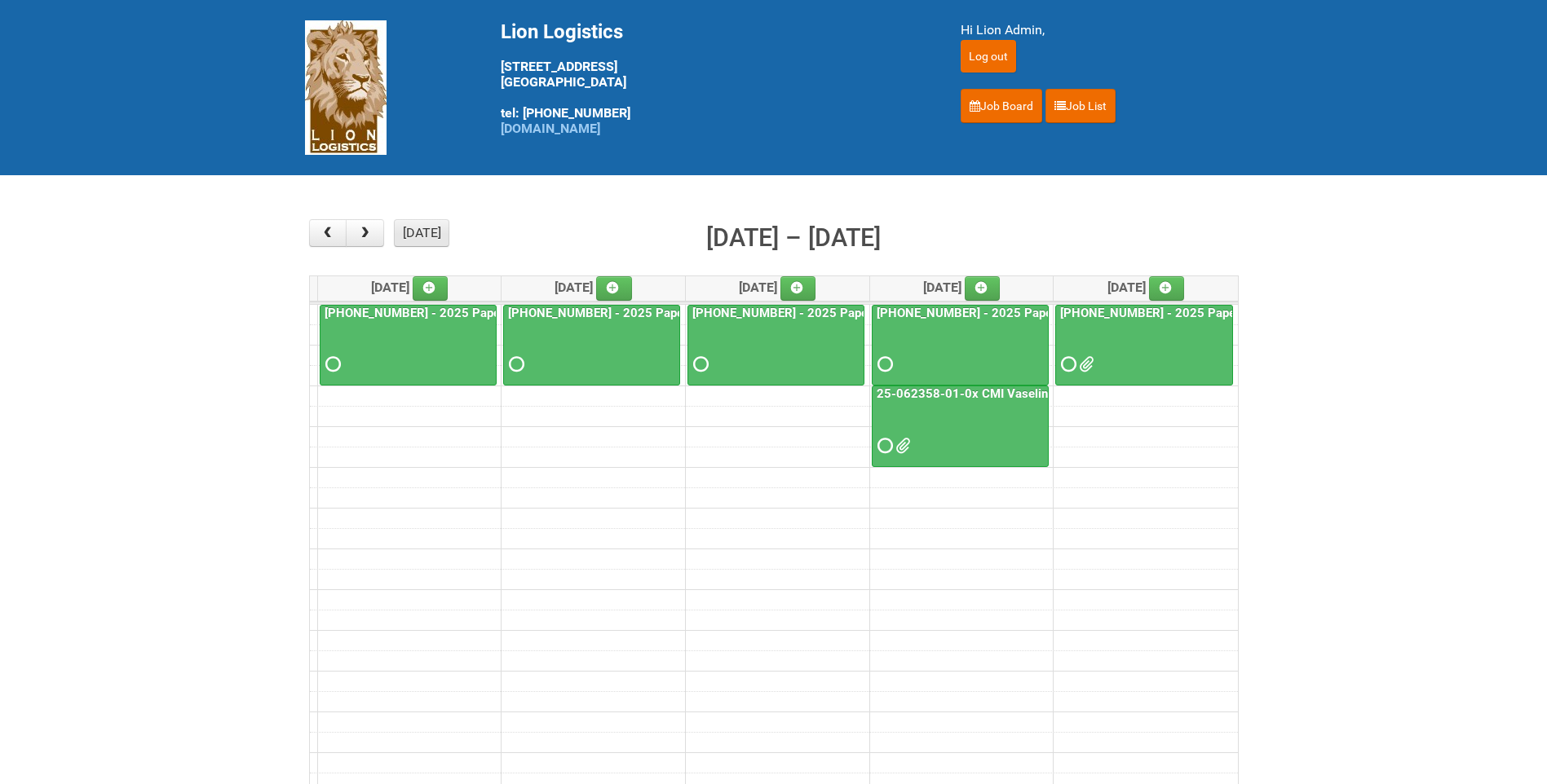
click at [430, 230] on button "today" at bounding box center [421, 233] width 56 height 27
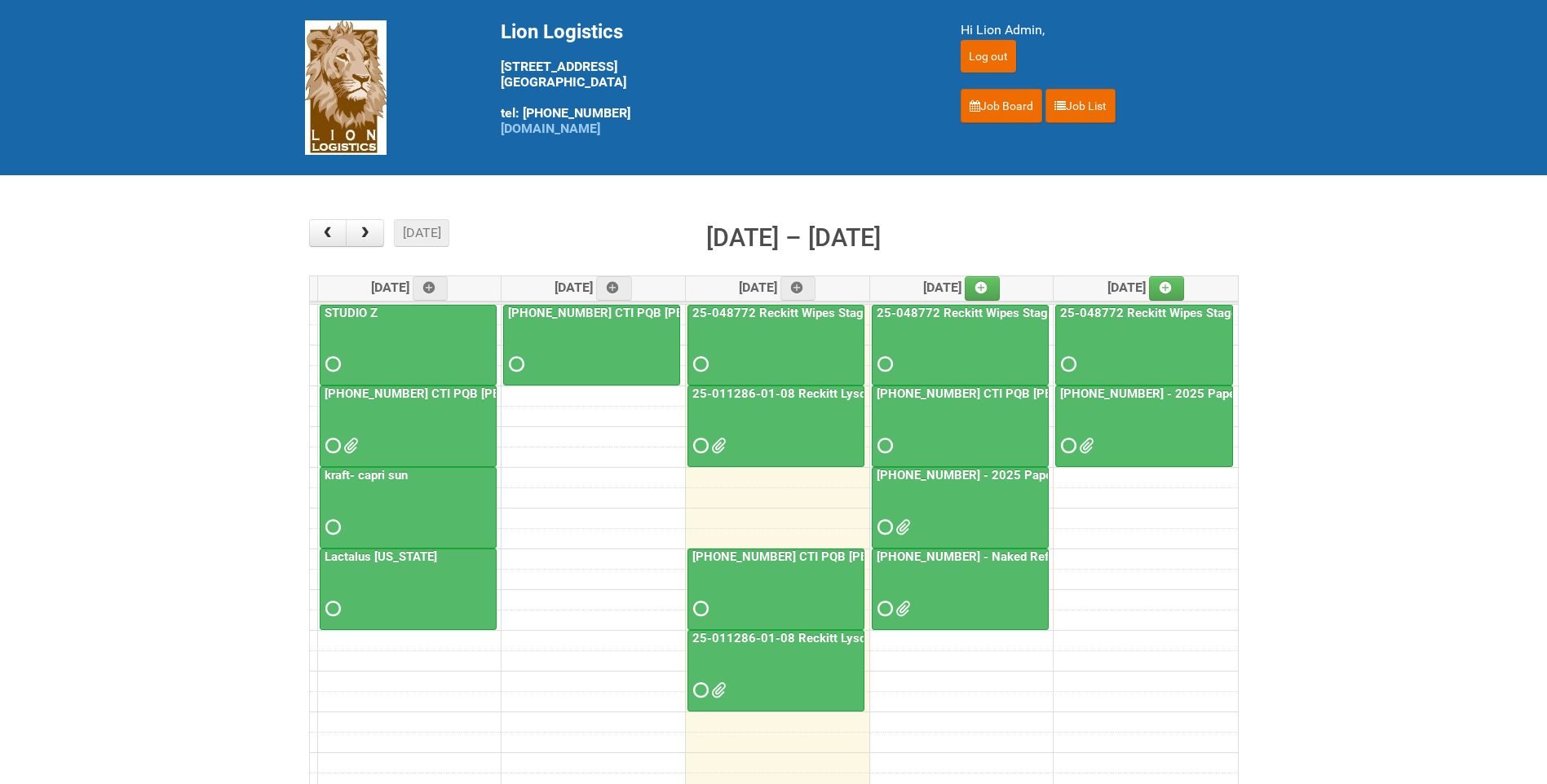
click at [924, 509] on div at bounding box center [961, 514] width 173 height 53
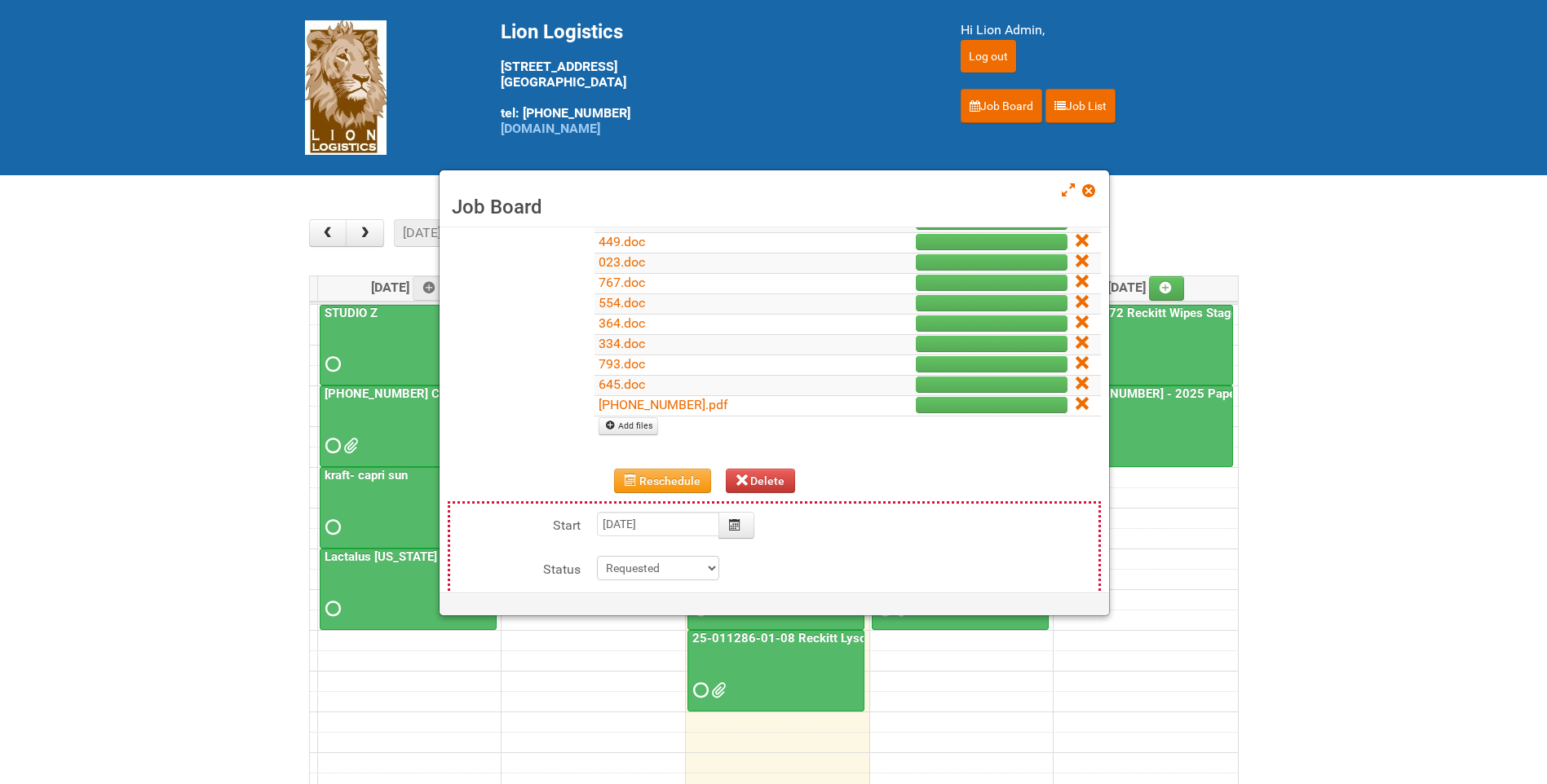
scroll to position [408, 0]
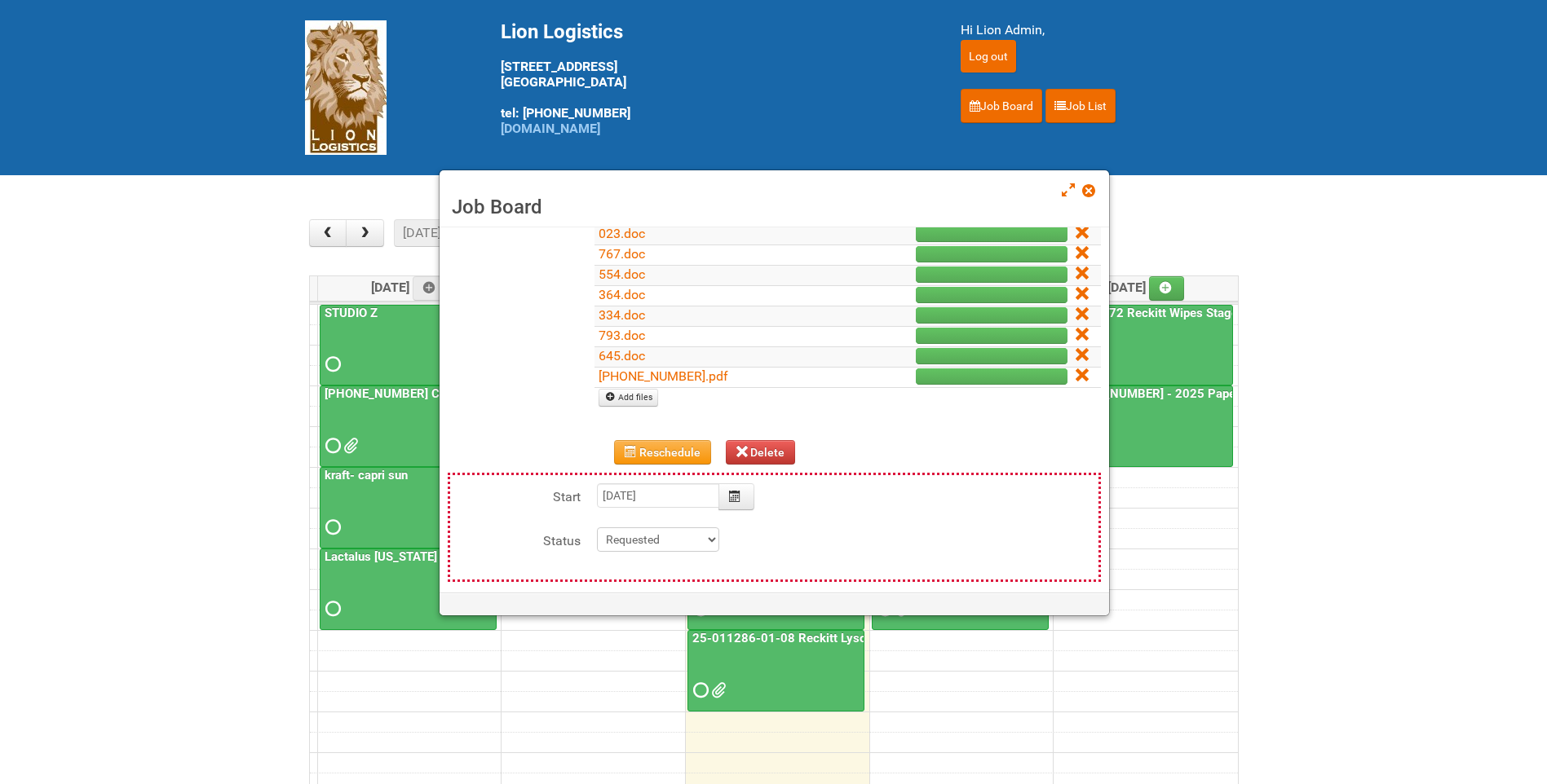
click at [686, 386] on td "25-054624-01.pdf" at bounding box center [724, 378] width 259 height 21
click at [687, 383] on link "25-054624-01.pdf" at bounding box center [664, 376] width 130 height 15
